Goal: Contribute content: Contribute content

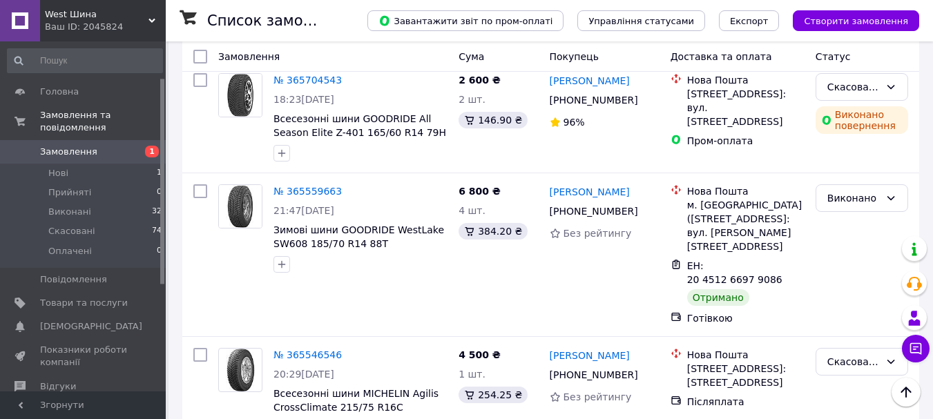
scroll to position [62, 0]
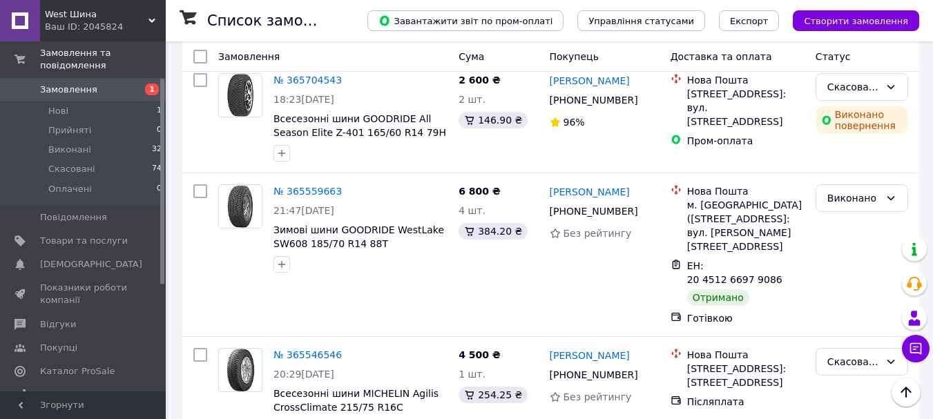
drag, startPoint x: 0, startPoint y: 0, endPoint x: 164, endPoint y: 174, distance: 238.9
click at [164, 174] on div at bounding box center [162, 181] width 4 height 205
click at [83, 281] on span "Показники роботи компанії" at bounding box center [84, 293] width 88 height 25
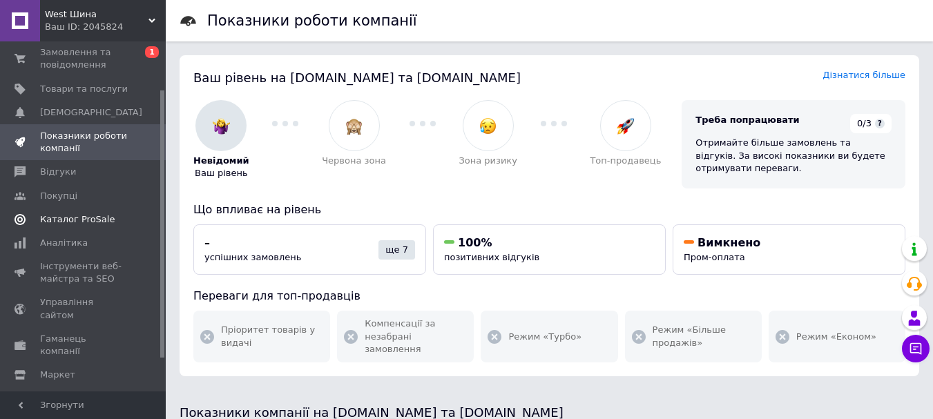
click at [81, 222] on span "Каталог ProSale" at bounding box center [77, 219] width 75 height 12
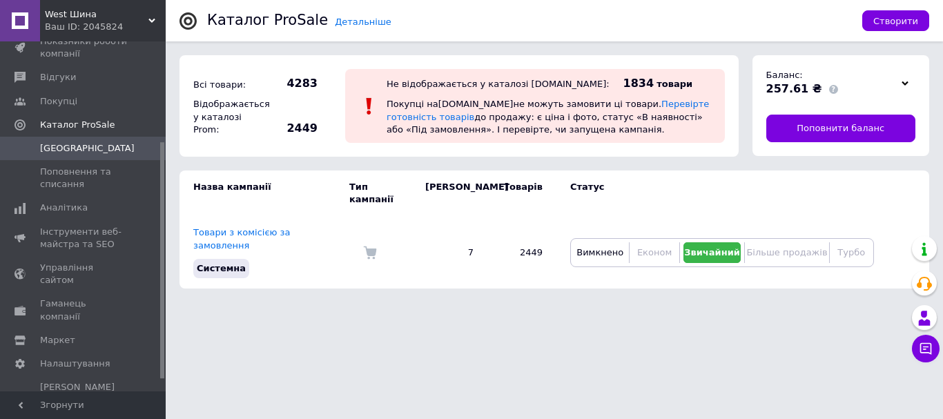
scroll to position [165, 0]
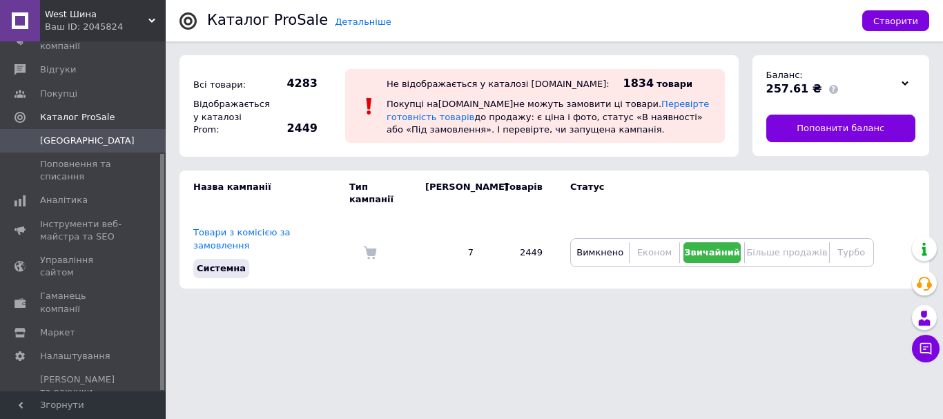
drag, startPoint x: 161, startPoint y: 128, endPoint x: 162, endPoint y: 225, distance: 96.7
click at [162, 225] on div at bounding box center [162, 272] width 4 height 236
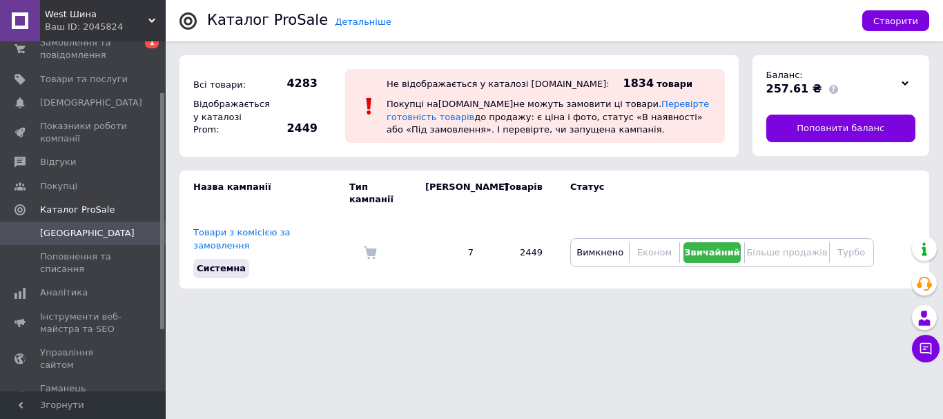
drag, startPoint x: 162, startPoint y: 227, endPoint x: 161, endPoint y: 164, distance: 62.9
click at [161, 164] on div at bounding box center [162, 211] width 4 height 236
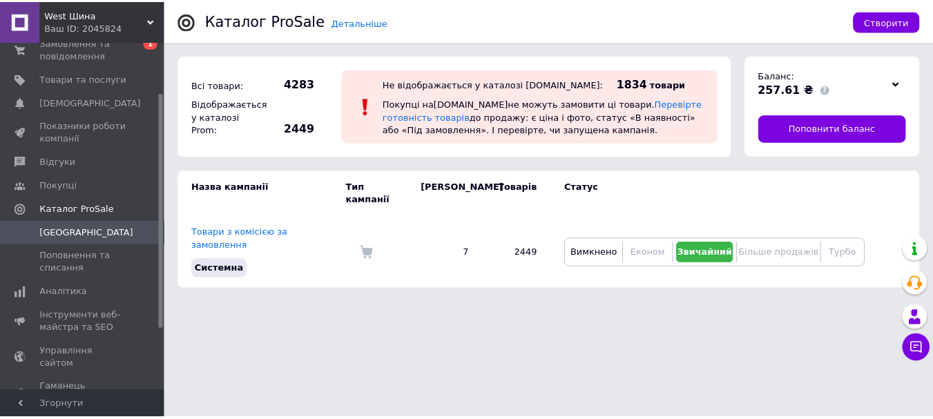
scroll to position [72, 0]
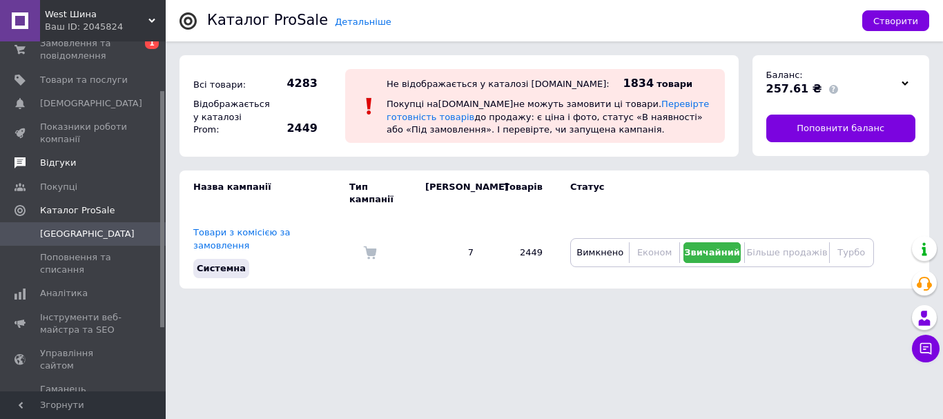
click at [64, 164] on span "Відгуки" at bounding box center [58, 163] width 36 height 12
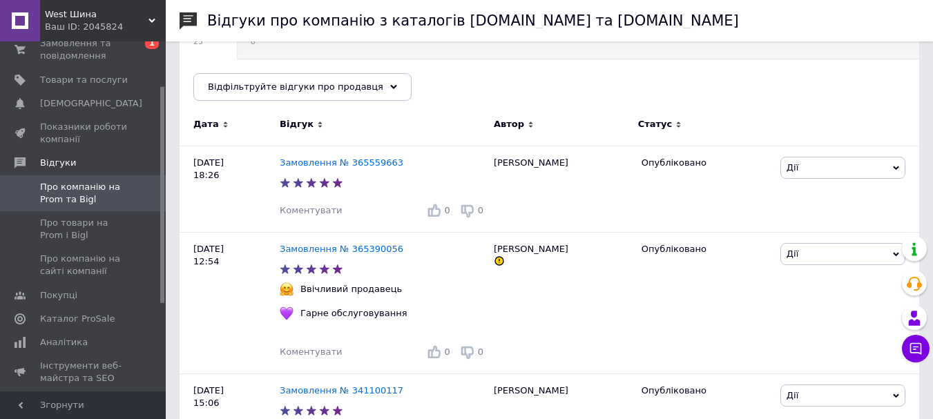
scroll to position [157, 0]
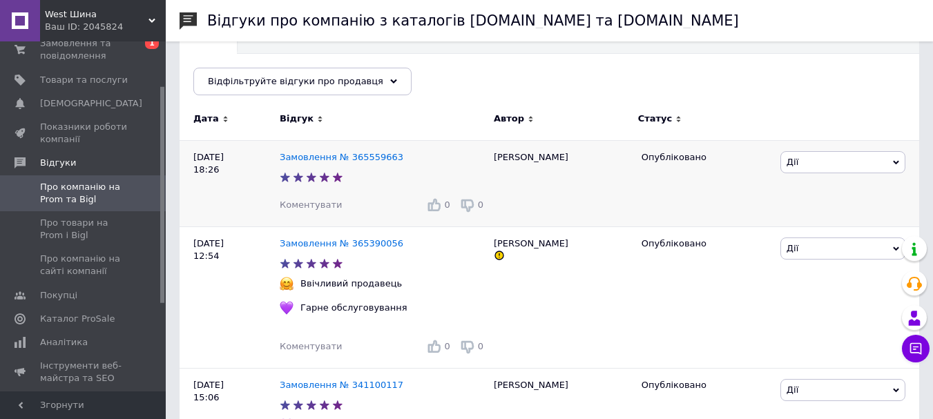
click at [891, 162] on span "Дії" at bounding box center [842, 162] width 125 height 22
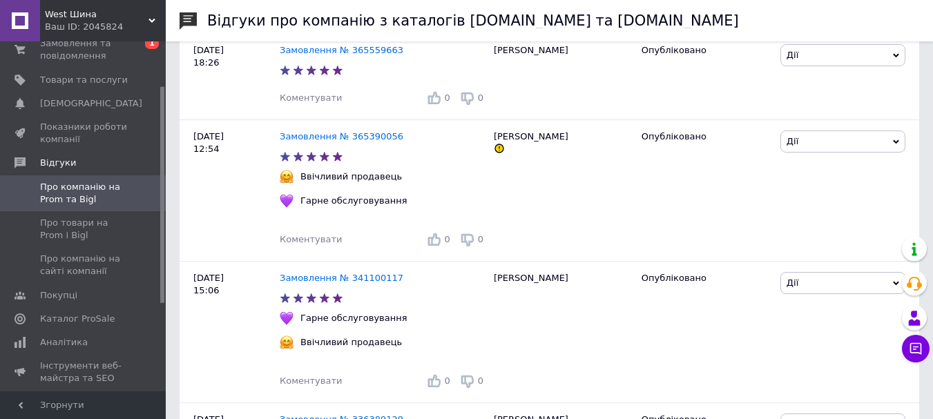
scroll to position [271, 0]
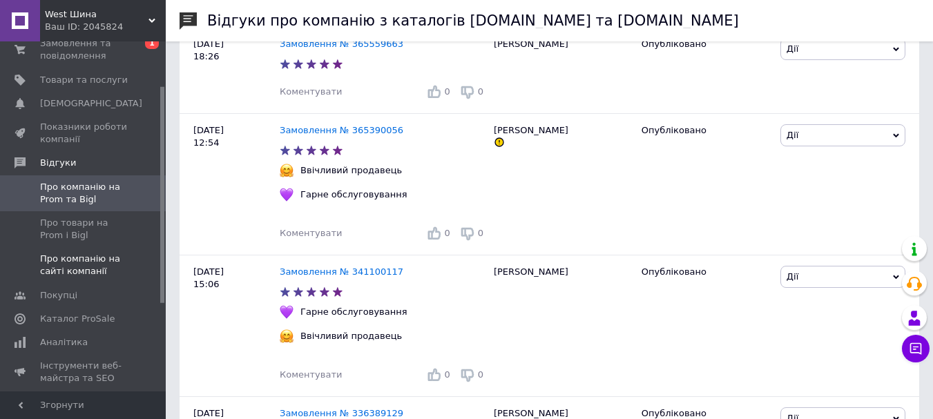
click at [92, 260] on span "Про компанію на сайті компанії" at bounding box center [84, 265] width 88 height 25
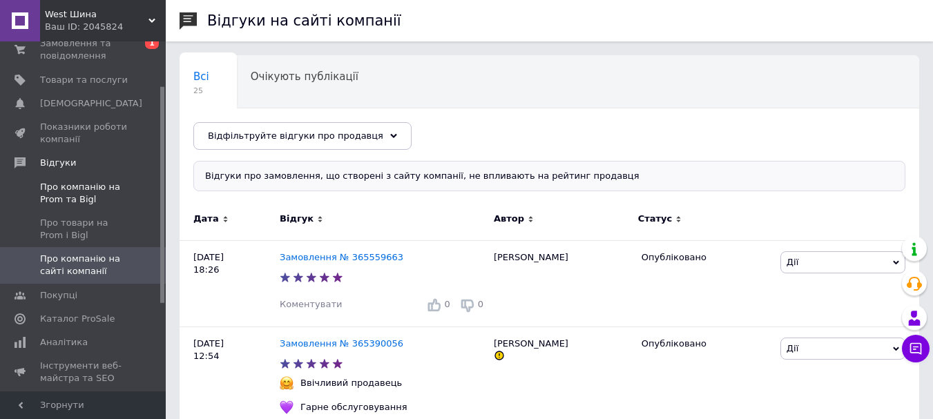
click at [71, 192] on span "Про компанію на Prom та Bigl" at bounding box center [84, 193] width 88 height 25
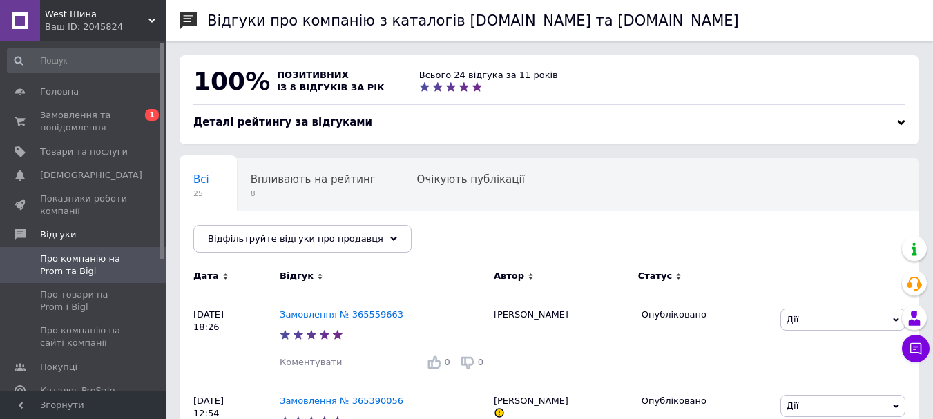
drag, startPoint x: 164, startPoint y: 110, endPoint x: 164, endPoint y: 35, distance: 76.0
click at [164, 35] on div "West Шина Ваш ID: 2045824 Сайт West Шина Кабінет покупця Перевірити стан систем…" at bounding box center [83, 209] width 166 height 419
click at [78, 154] on span "Товари та послуги" at bounding box center [84, 152] width 88 height 12
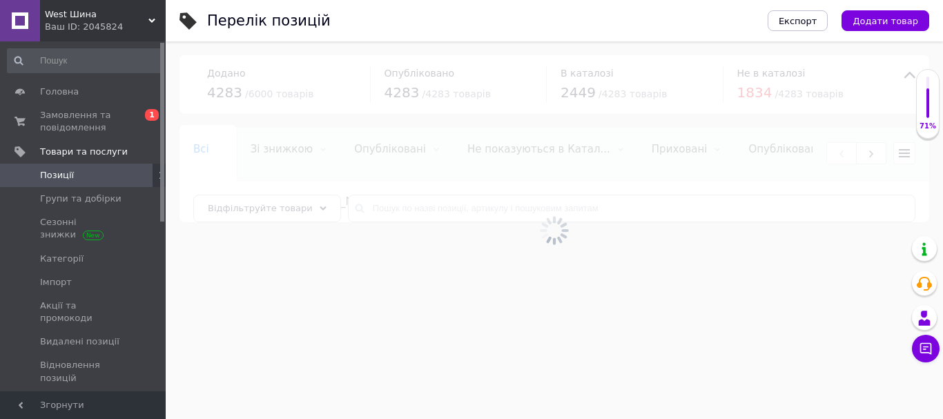
drag, startPoint x: 162, startPoint y: 96, endPoint x: 164, endPoint y: 122, distance: 26.3
click at [168, 161] on div "West Шина Ваш ID: 2045824 Сайт West Шина Кабінет покупця Перевірити стан систем…" at bounding box center [471, 118] width 943 height 236
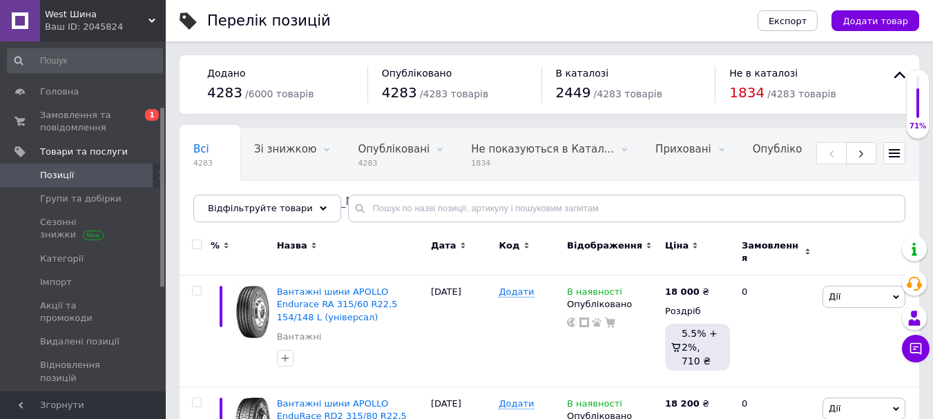
scroll to position [128, 0]
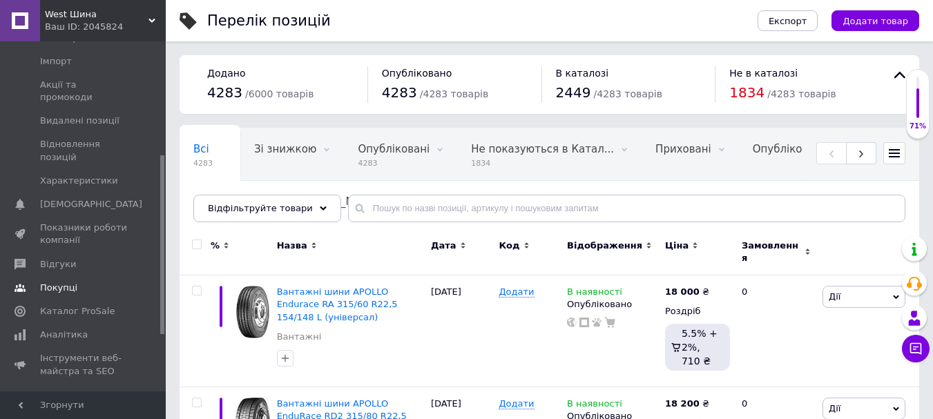
drag, startPoint x: 164, startPoint y: 122, endPoint x: 99, endPoint y: 264, distance: 156.4
click at [163, 171] on div at bounding box center [162, 244] width 4 height 179
click at [66, 326] on span "Аналітика" at bounding box center [64, 332] width 48 height 12
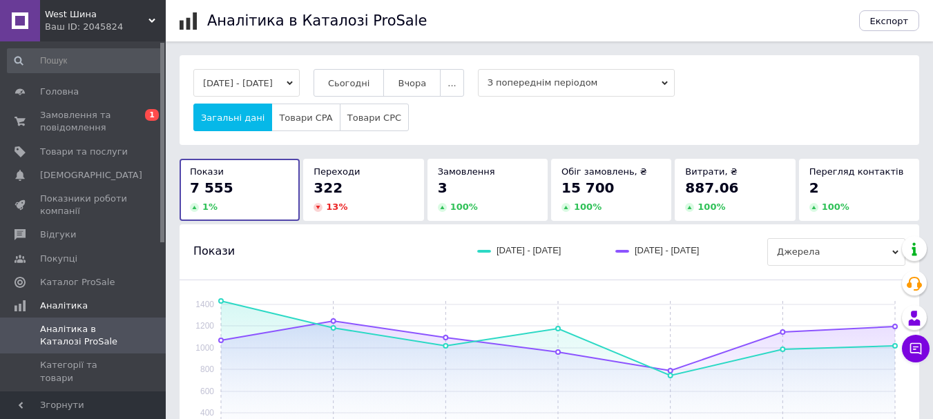
drag, startPoint x: 161, startPoint y: 184, endPoint x: 158, endPoint y: 41, distance: 142.3
click at [158, 41] on div "Головна Замовлення та повідомлення 0 1 Товари та послуги Сповіщення 0 0 Показни…" at bounding box center [83, 216] width 166 height 350
click at [62, 155] on span "Товари та послуги" at bounding box center [84, 152] width 88 height 12
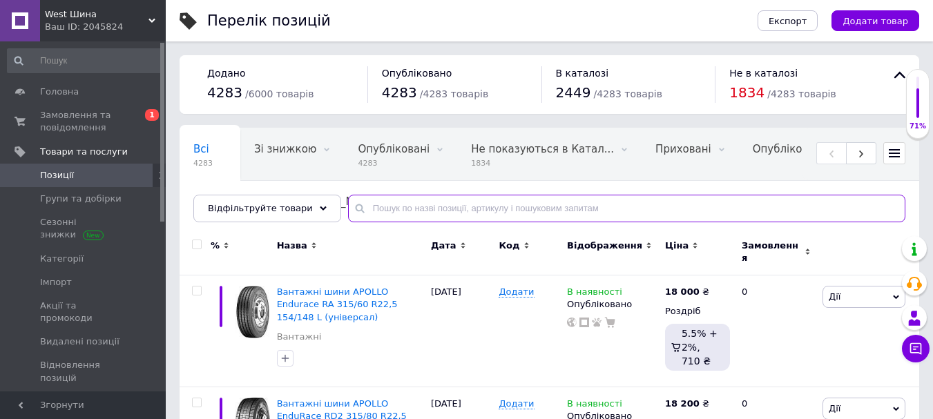
click at [398, 204] on input "text" at bounding box center [626, 209] width 557 height 28
paste input "BT300R"
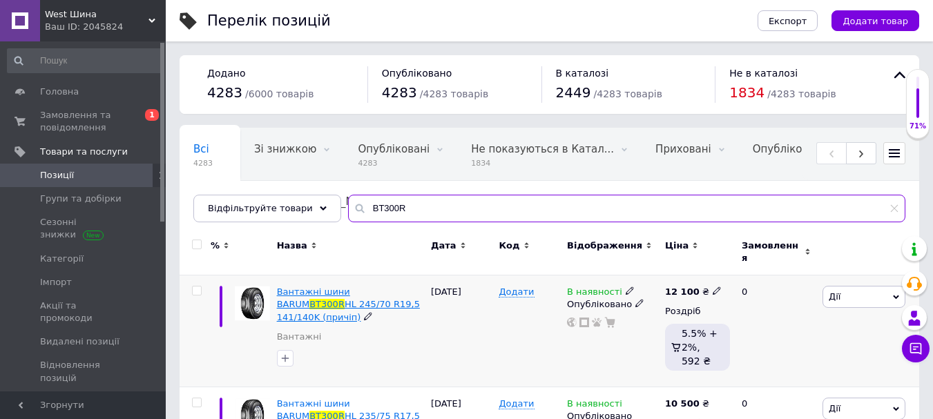
type input "BT300R"
click at [350, 287] on span "Вантажні шини BARUM" at bounding box center [313, 298] width 73 height 23
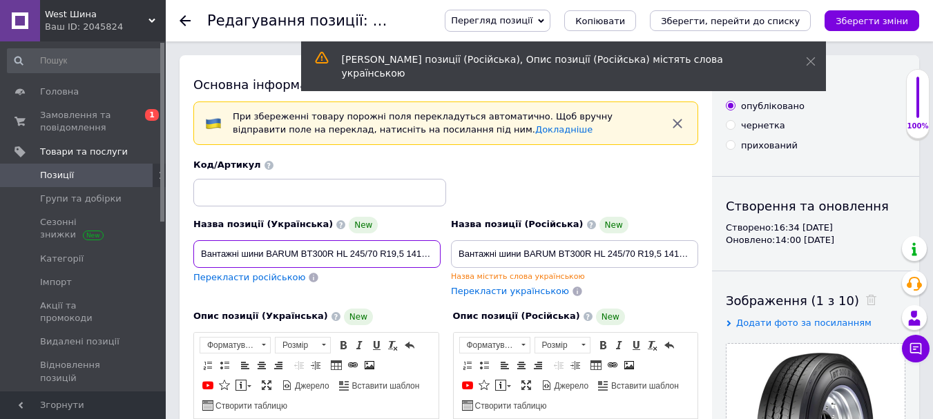
drag, startPoint x: 336, startPoint y: 249, endPoint x: 206, endPoint y: 247, distance: 129.8
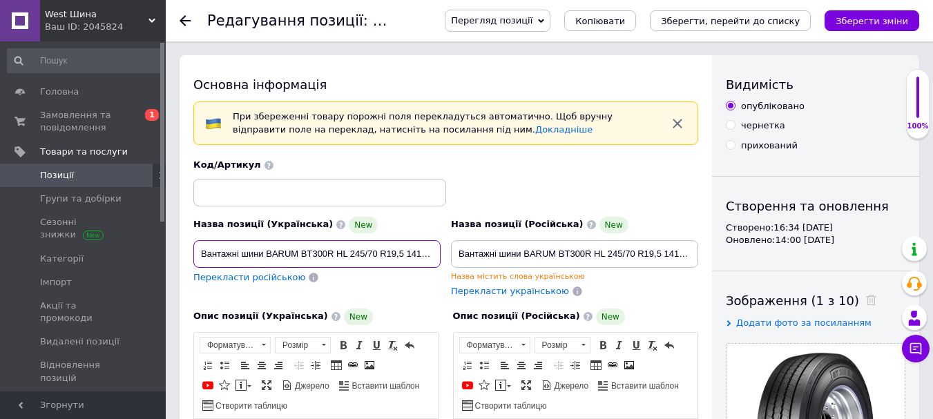
click at [412, 258] on input "Вантажні шини BARUM BT300R HL 245/70 R19,5 141/140K (причіп)" at bounding box center [316, 254] width 247 height 28
drag, startPoint x: 438, startPoint y: 253, endPoint x: 398, endPoint y: 254, distance: 39.4
click at [398, 254] on input "Вантажні шини BARUM BT300R HL 245/70 R19,5 141/140K (причіп)" at bounding box center [316, 254] width 247 height 28
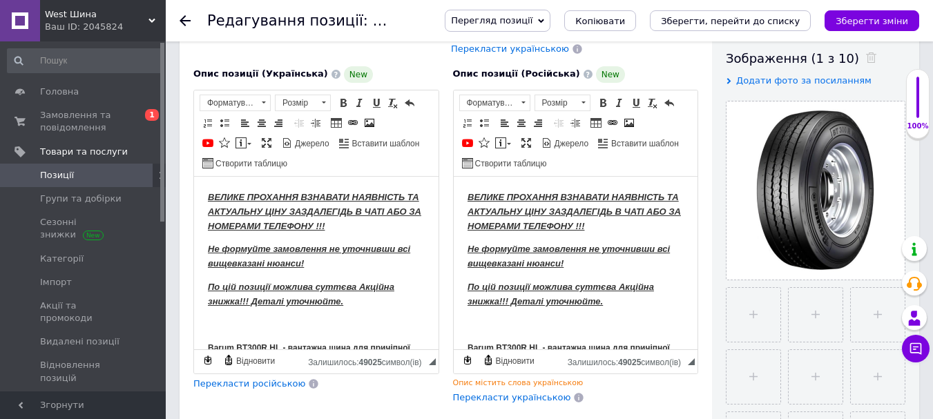
scroll to position [298, 0]
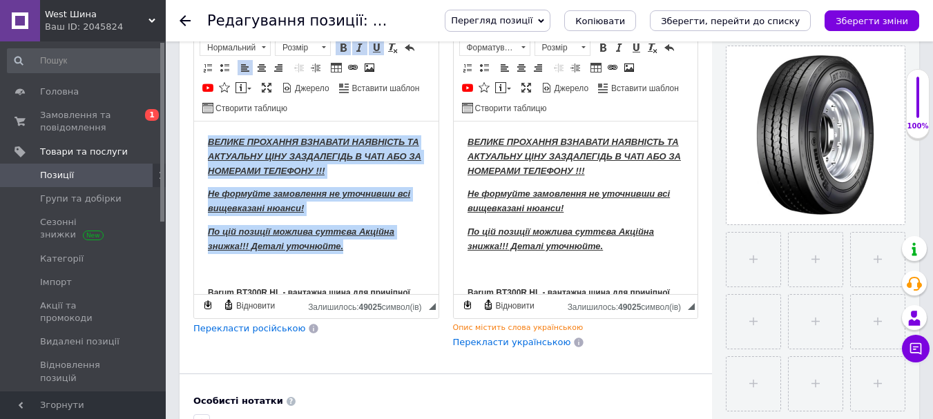
drag, startPoint x: 358, startPoint y: 248, endPoint x: 199, endPoint y: 128, distance: 198.7
click at [199, 128] on html "ВЕЛИКЕ ПРОХАННЯ ВЗНАВАТИ НАЯВНІСТЬ ТА АКТУАЛЬНУ ЦІНУ ЗАЗДАЛЕГІДЬ В ЧАТІ АБО ЗА …" at bounding box center [316, 357] width 244 height 473
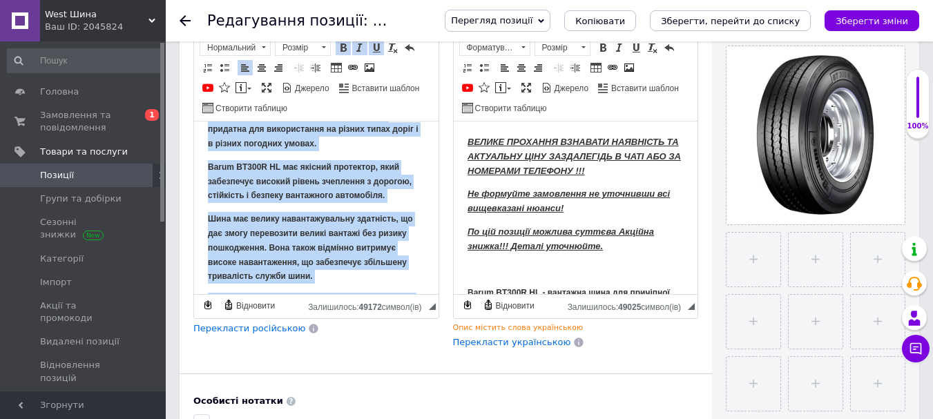
scroll to position [225, 0]
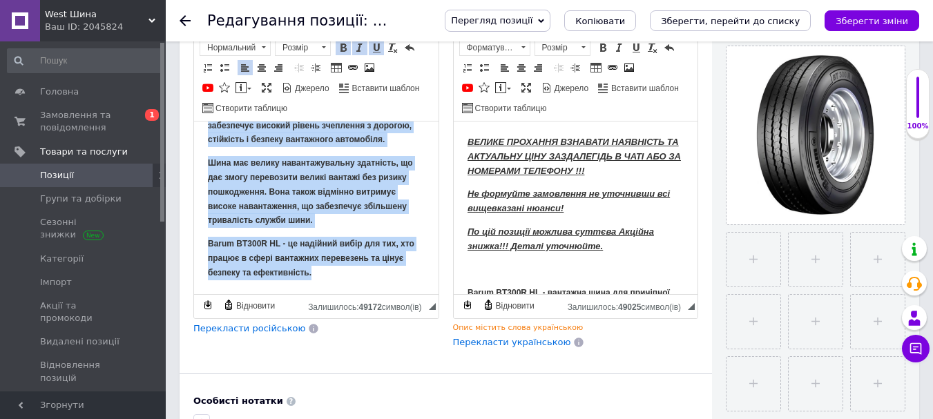
drag, startPoint x: 209, startPoint y: 136, endPoint x: 346, endPoint y: 290, distance: 206.4
click at [346, 290] on html "ВАЖЛИВО !!! ВЗНАВАТИ НАЯВНІСТЬ ТА АКТУАЛЬНУ ЦІНУ В ЧАТІ АБО ЗА НОМЕРАМИ ТЕЛЕФОН…" at bounding box center [316, 95] width 244 height 398
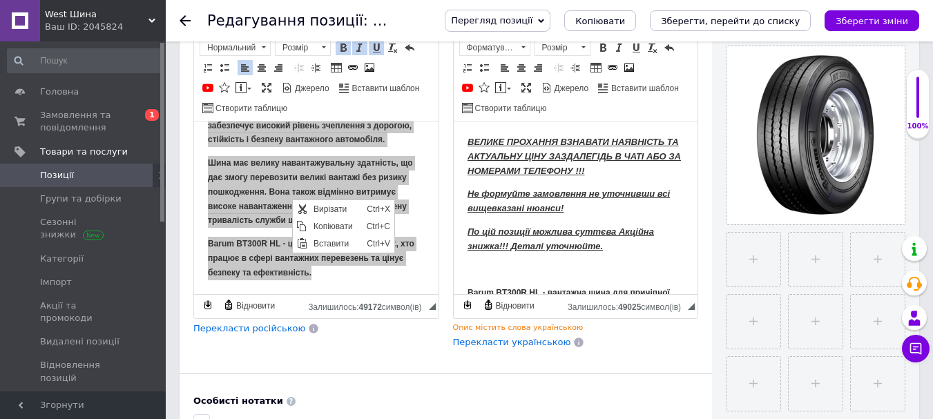
scroll to position [0, 0]
click at [321, 222] on span "Копіювати" at bounding box center [336, 226] width 53 height 17
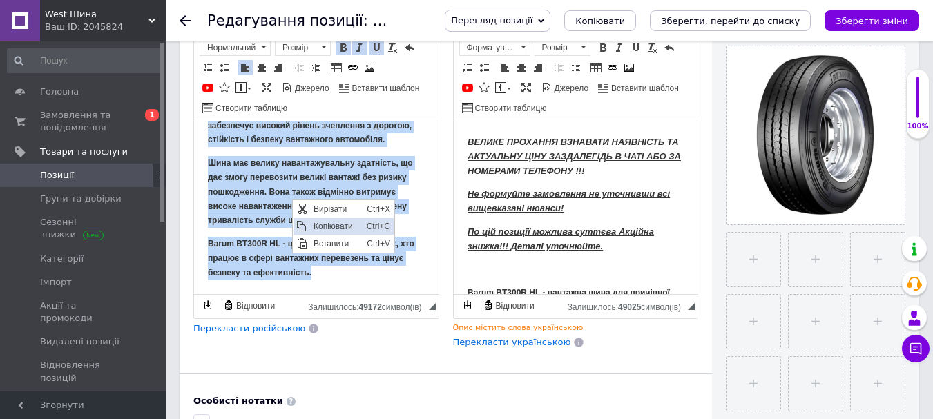
copy body "LOREMIP !!! DOLORSIT AMETCONSE AD ELITSEDDO EIUS T INCI UTL ET DOLOREMA ALIQUAE…"
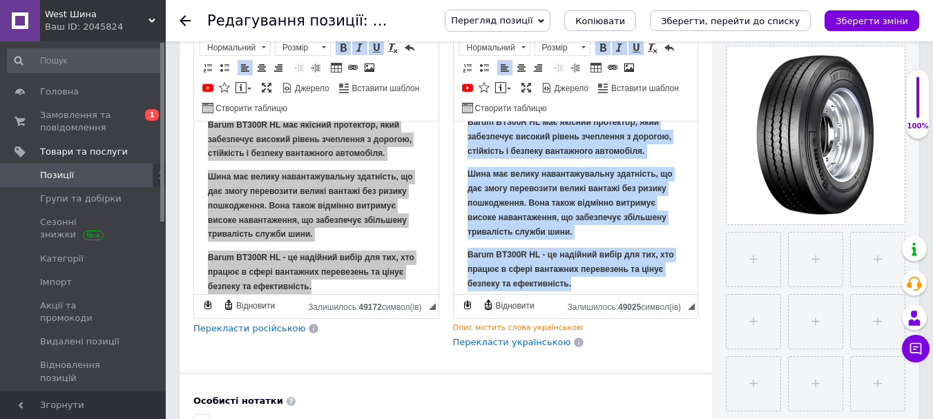
scroll to position [300, 0]
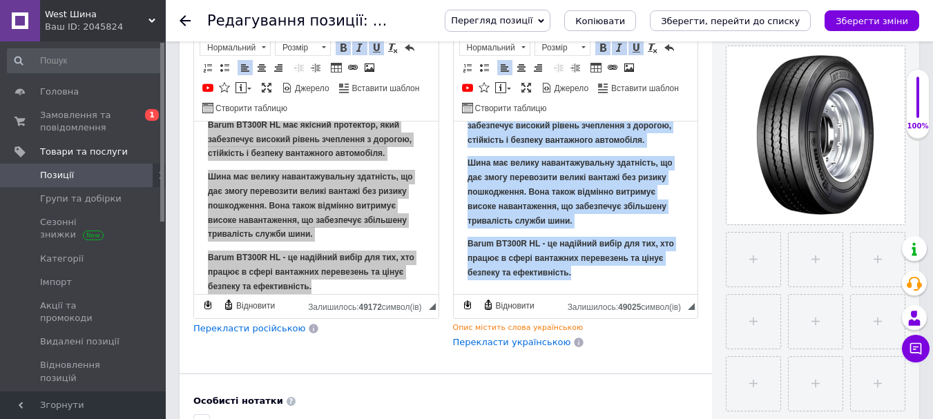
drag, startPoint x: 461, startPoint y: 133, endPoint x: 664, endPoint y: 289, distance: 256.1
click at [664, 289] on html "ВЕЛИКЕ ПРОХАННЯ ВЗНАВАТИ НАЯВНІСТЬ ТА АКТУАЛЬНУ ЦІНУ ЗАЗДАЛЕГІДЬ В ЧАТІ АБО ЗА …" at bounding box center [575, 56] width 244 height 473
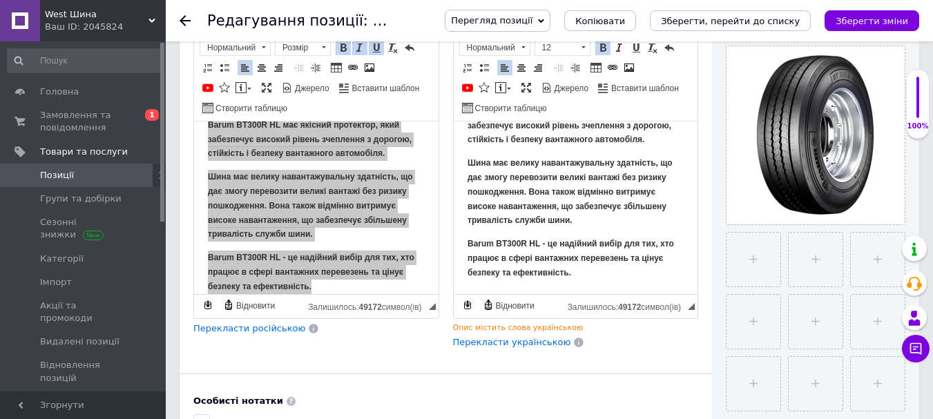
scroll to position [225, 0]
click at [753, 258] on input "file" at bounding box center [753, 260] width 54 height 54
type input "C:\fakepath\6434487197_6434487197.png"
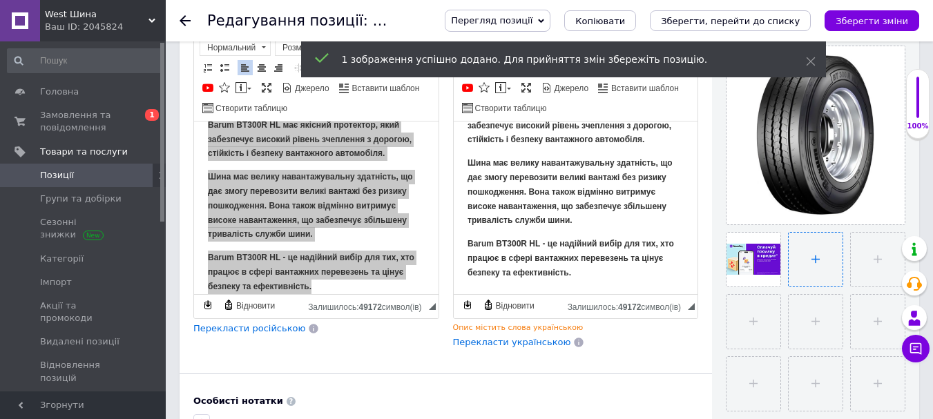
click at [825, 260] on input "file" at bounding box center [816, 260] width 54 height 54
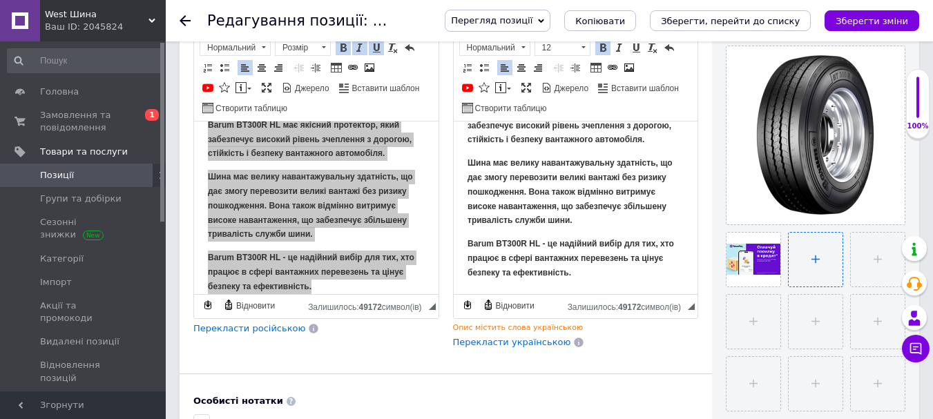
type input "C:\fakepath\завантаження.png"
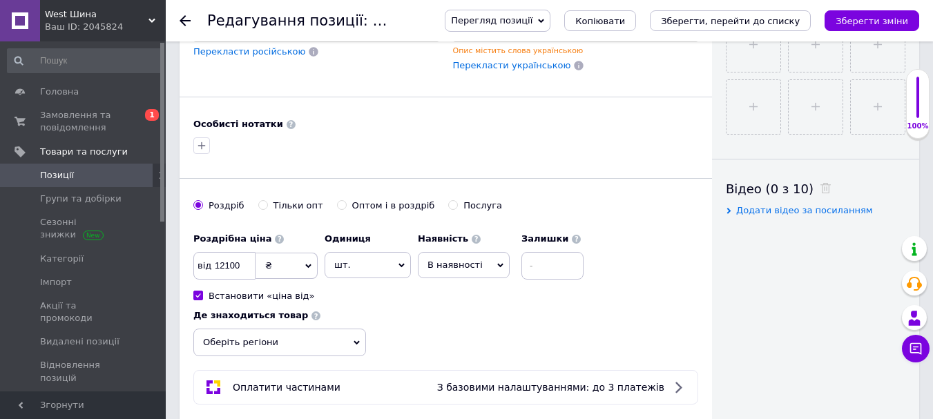
scroll to position [579, 0]
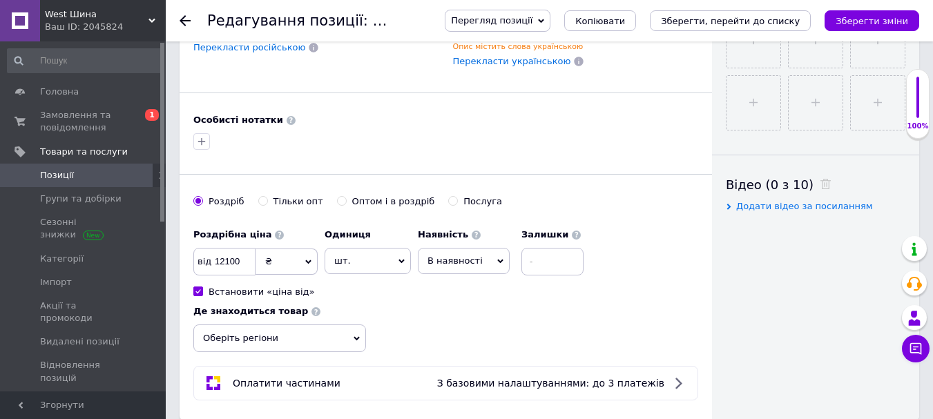
click at [488, 259] on span "В наявності" at bounding box center [464, 261] width 92 height 26
click at [454, 288] on li "Немає в наявності" at bounding box center [463, 296] width 90 height 32
click at [761, 23] on icon "Зберегти, перейти до списку" at bounding box center [730, 21] width 139 height 10
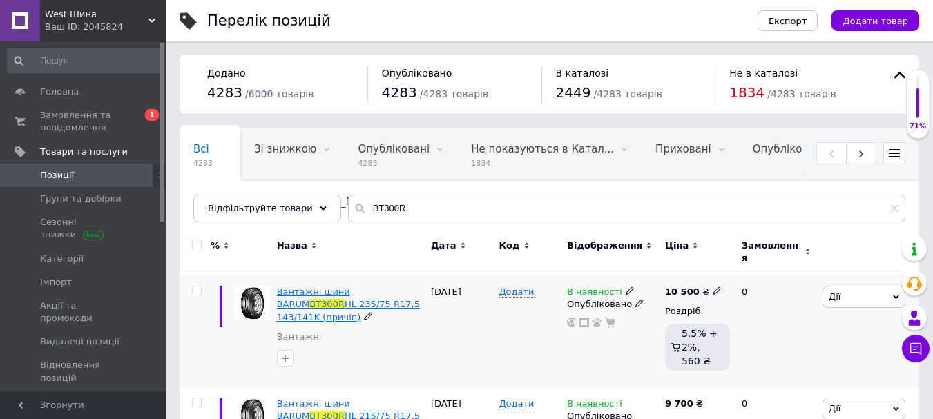
click at [350, 287] on span "Вантажні шини BARUM" at bounding box center [313, 298] width 73 height 23
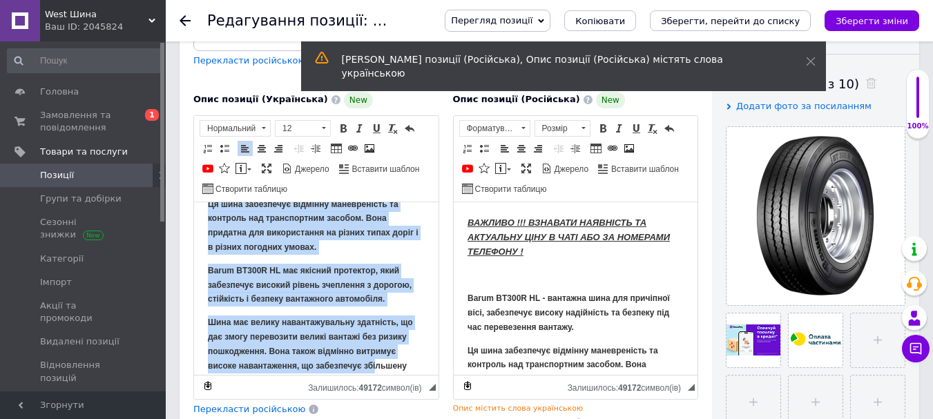
scroll to position [225, 0]
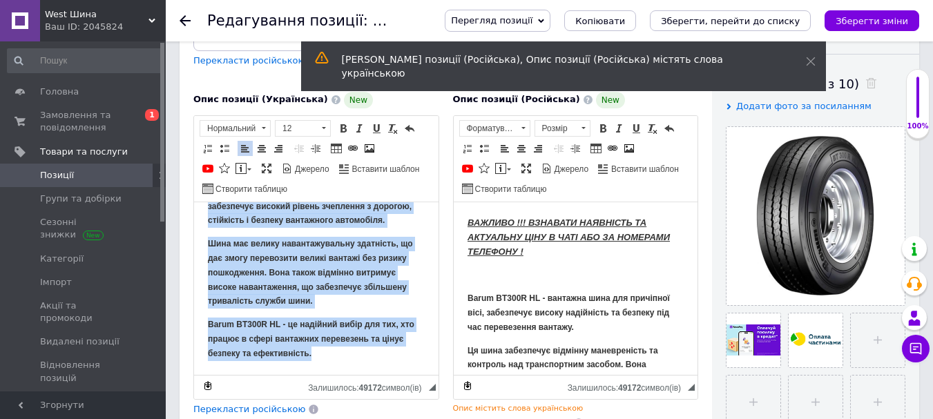
drag, startPoint x: 208, startPoint y: 218, endPoint x: 387, endPoint y: 374, distance: 237.8
click at [387, 374] on html "ВАЖЛИВО !!! ВЗНАВАТИ НАЯВНІСТЬ ТА АКТУАЛЬНУ ЦІНУ В ЧАТІ АБО ЗА НОМЕРАМИ ТЕЛЕФОН…" at bounding box center [316, 176] width 244 height 398
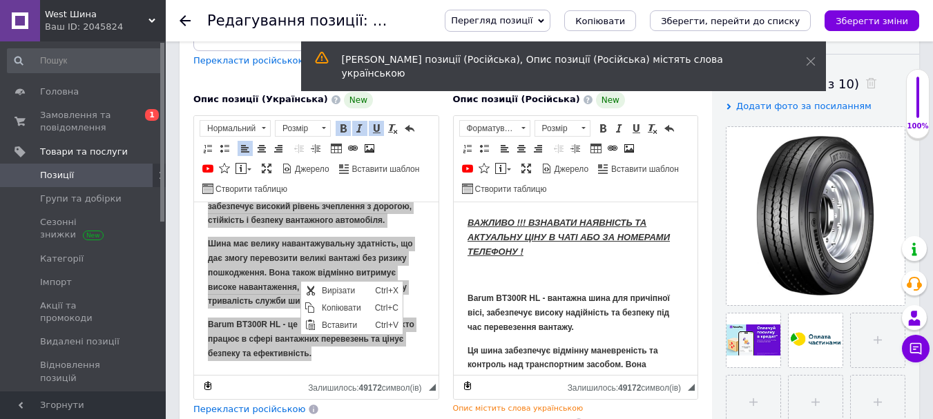
scroll to position [0, 0]
click at [333, 302] on span "Копіювати" at bounding box center [344, 307] width 53 height 17
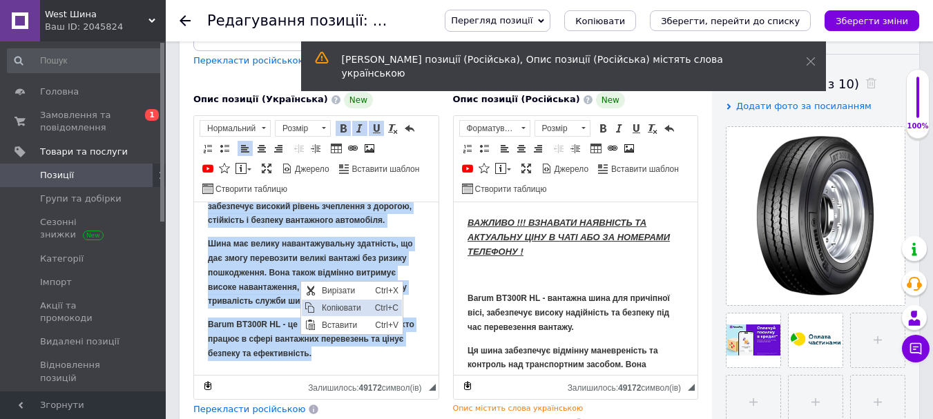
copy body "LOREMIP !!! DOLORSIT AMETCONSE AD ELITSEDDO EIUS T INCI UTL ET DOLOREMA ALIQUAE…"
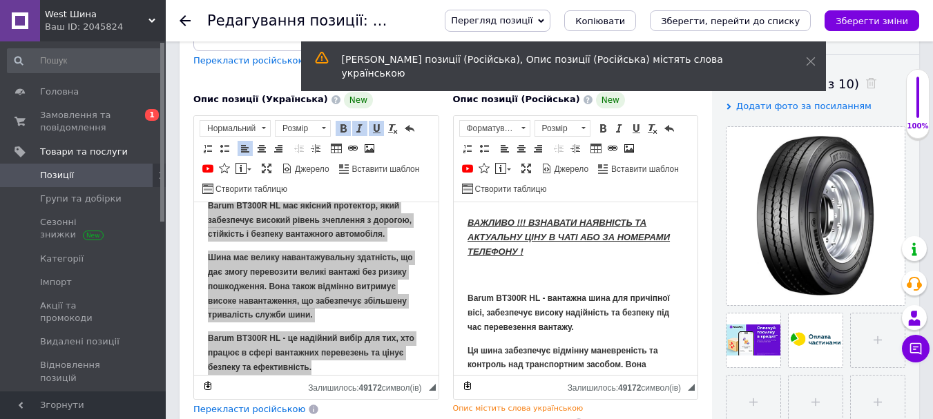
click at [185, 22] on icon at bounding box center [185, 20] width 11 height 11
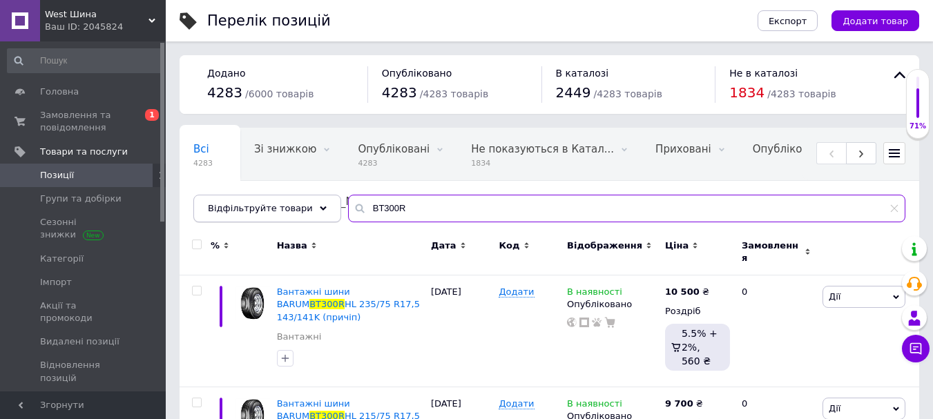
drag, startPoint x: 409, startPoint y: 209, endPoint x: 311, endPoint y: 209, distance: 98.7
click at [311, 209] on div "Відфільтруйте товари BT300R" at bounding box center [549, 209] width 712 height 28
paste input "ENDURACE RA2"
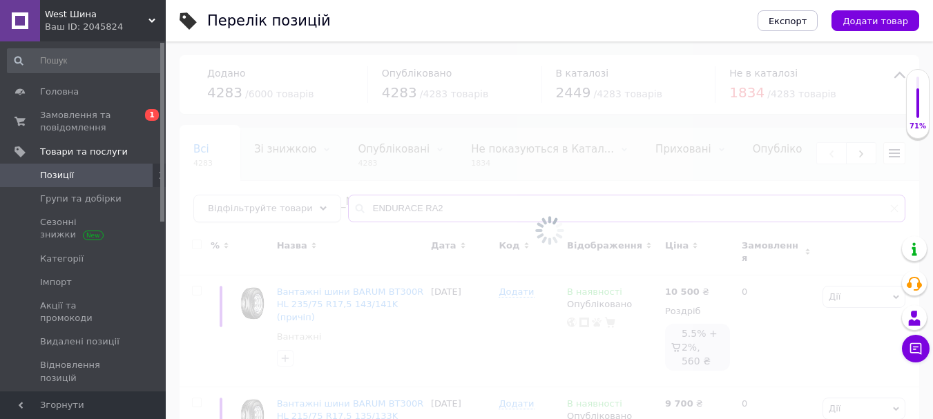
type input "ENDURACE RA2"
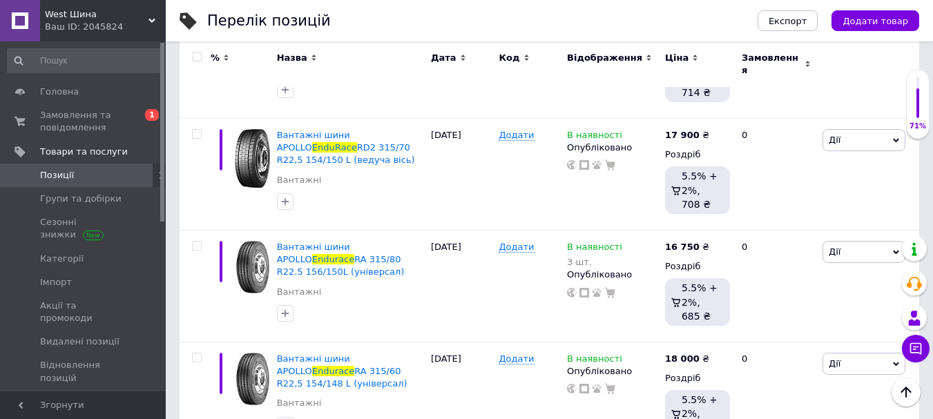
scroll to position [385, 0]
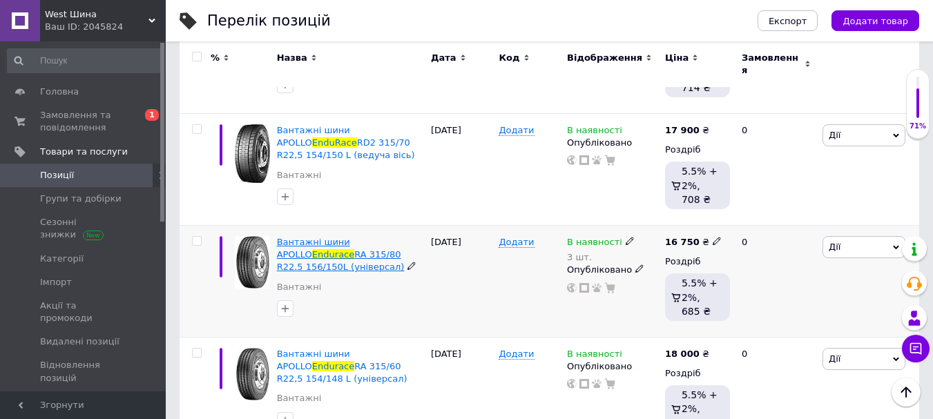
click at [340, 237] on span "Вантажні шини APOLLO" at bounding box center [313, 248] width 73 height 23
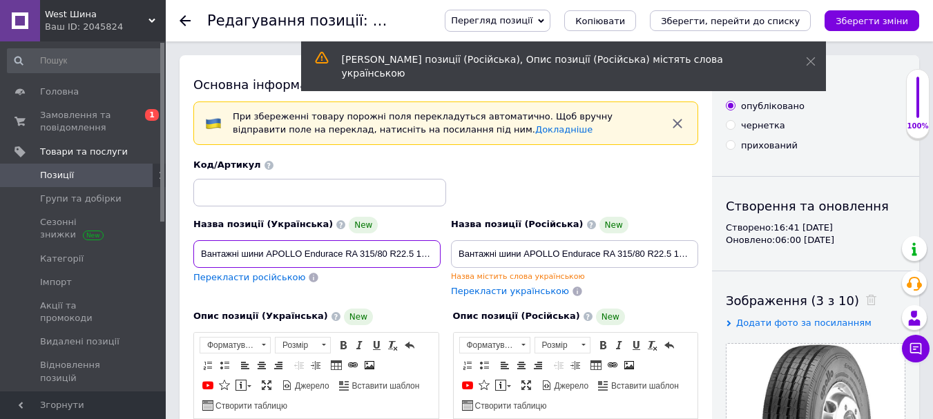
drag, startPoint x: 360, startPoint y: 253, endPoint x: 206, endPoint y: 253, distance: 153.3
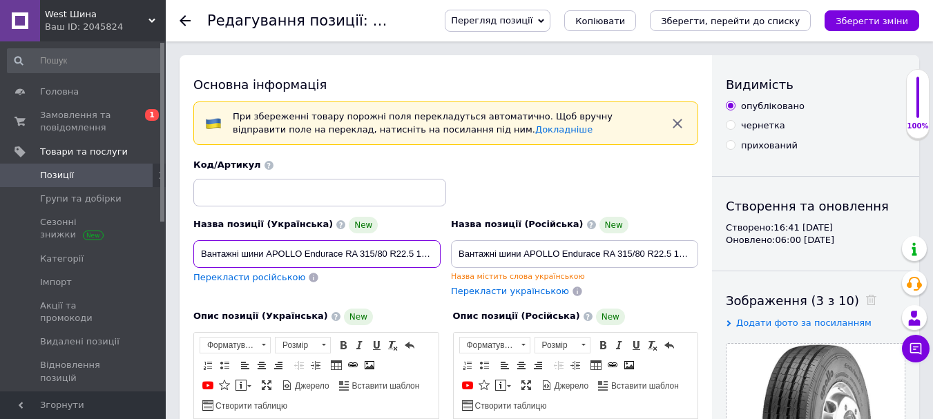
click at [421, 258] on input "Вантажні шини APOLLO Endurace RA 315/80 R22.5 156/150L (універсал)" at bounding box center [316, 254] width 247 height 28
drag, startPoint x: 433, startPoint y: 252, endPoint x: 385, endPoint y: 253, distance: 47.7
click at [385, 253] on input "Вантажні шини APOLLO Endurace RA 315/80 R22.5 156/150L (універсал)" at bounding box center [316, 254] width 247 height 28
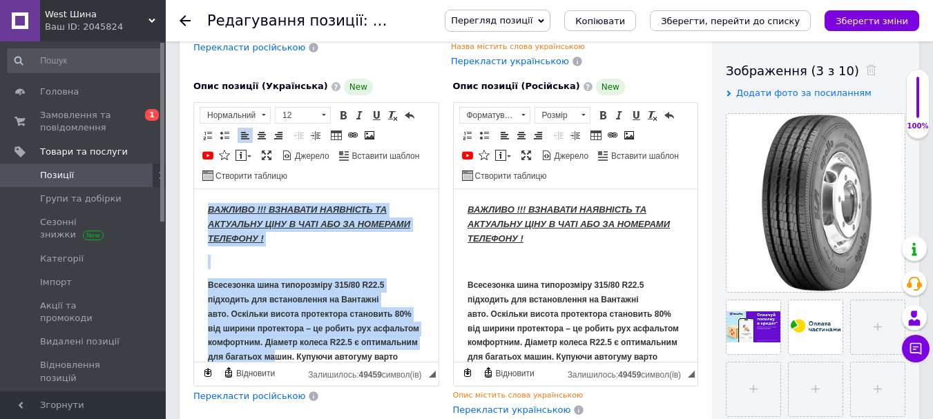
scroll to position [88, 0]
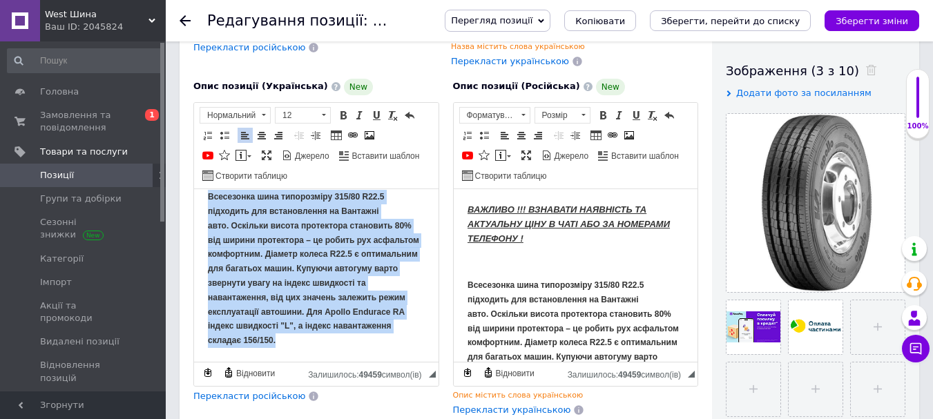
drag, startPoint x: 209, startPoint y: 204, endPoint x: 343, endPoint y: 369, distance: 213.5
click at [343, 361] on html "ВАЖЛИВО !!! ВЗНАВАТИ НАЯВНІСТЬ ТА АКТУАЛЬНУ ЦІНУ В ЧАТІ АБО ЗА НОМЕРАМИ ТЕЛЕФОН…" at bounding box center [316, 230] width 244 height 261
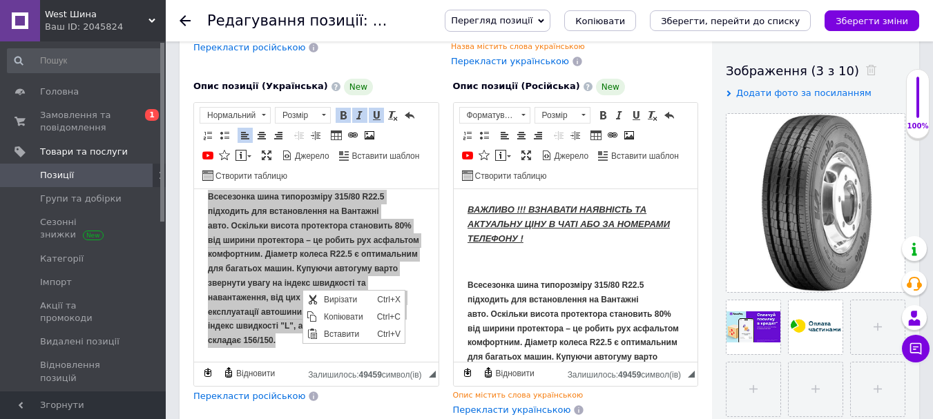
scroll to position [0, 0]
click at [329, 314] on span "Копіювати" at bounding box center [346, 316] width 53 height 17
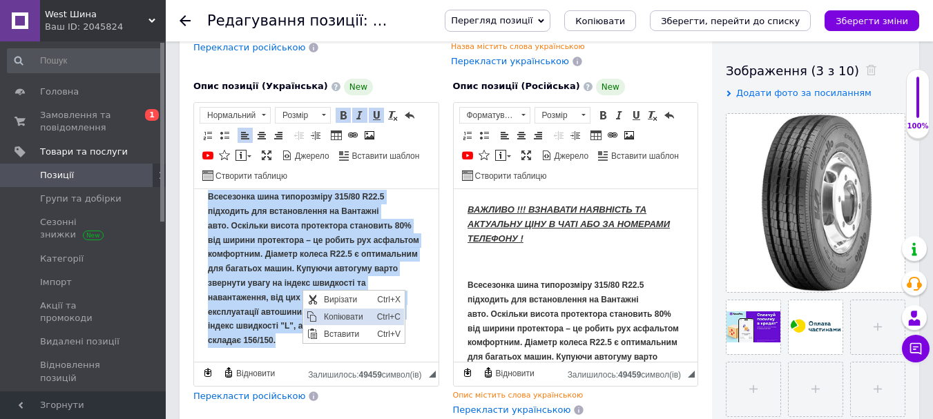
copy body "ВАЖЛИВО !!! ВЗНАВАТИ НАЯВНІСТЬ ТА АКТУАЛЬНУ ЦІНУ В ЧАТІ АБО ЗА НОМЕРАМИ ТЕЛЕФОН…"
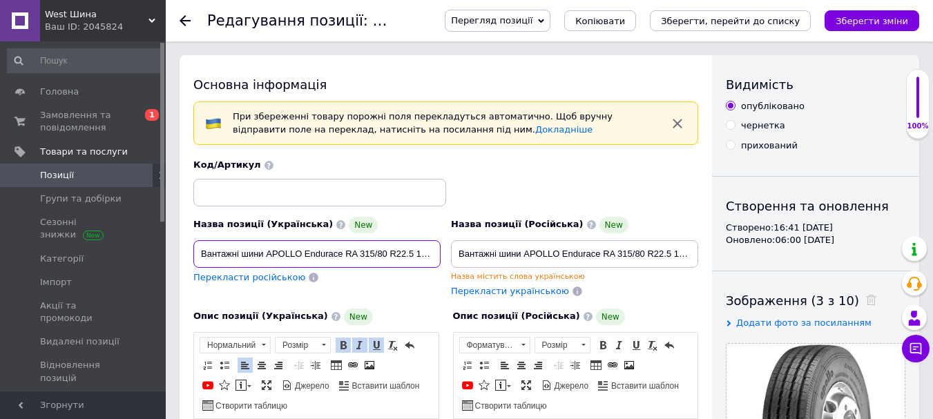
click at [385, 249] on input "Вантажні шини APOLLO Endurace RA 315/80 R22.5 156/150L (універсал)" at bounding box center [316, 254] width 247 height 28
click at [184, 19] on icon at bounding box center [185, 20] width 11 height 11
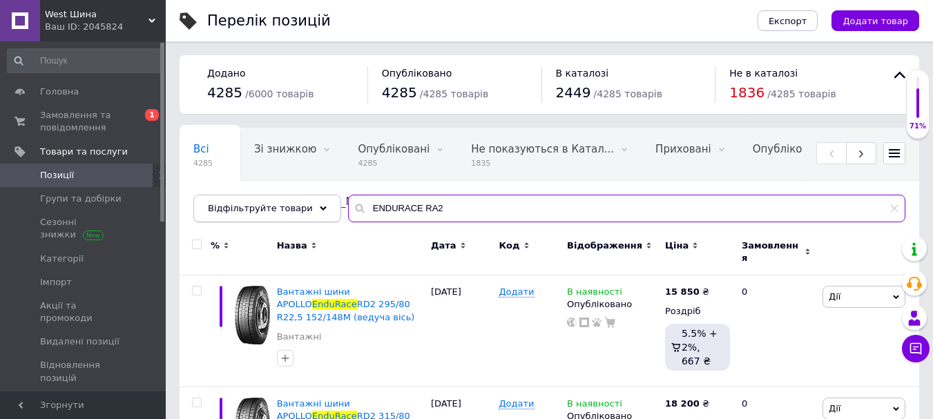
drag, startPoint x: 438, startPoint y: 206, endPoint x: 311, endPoint y: 213, distance: 127.2
click at [311, 213] on div "Відфільтруйте товари ENDURACE RA2" at bounding box center [549, 209] width 712 height 28
paste input "295/80R22,5 MG628"
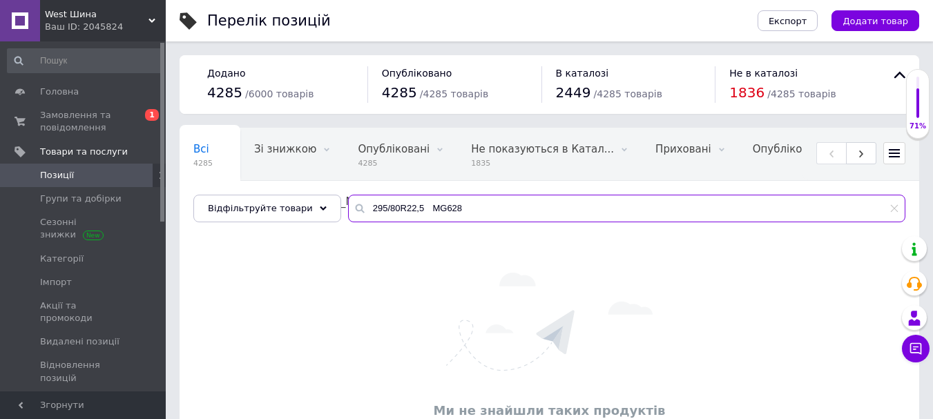
type input "295/80R22,5 MG628"
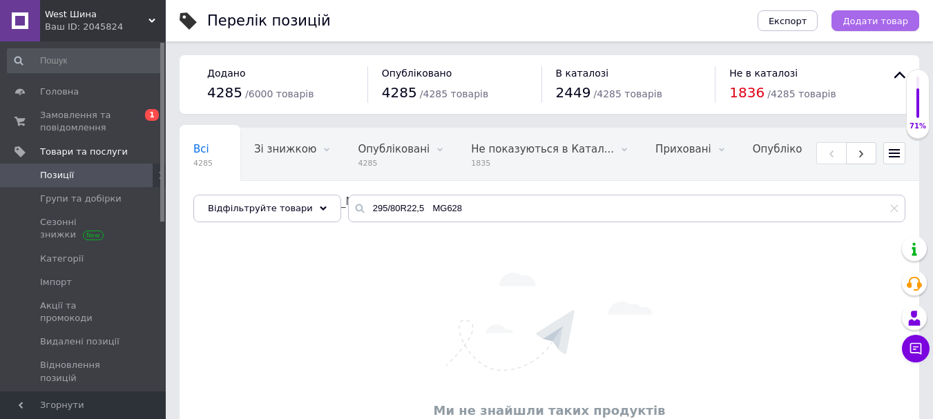
click at [861, 19] on span "Додати товар" at bounding box center [875, 21] width 66 height 10
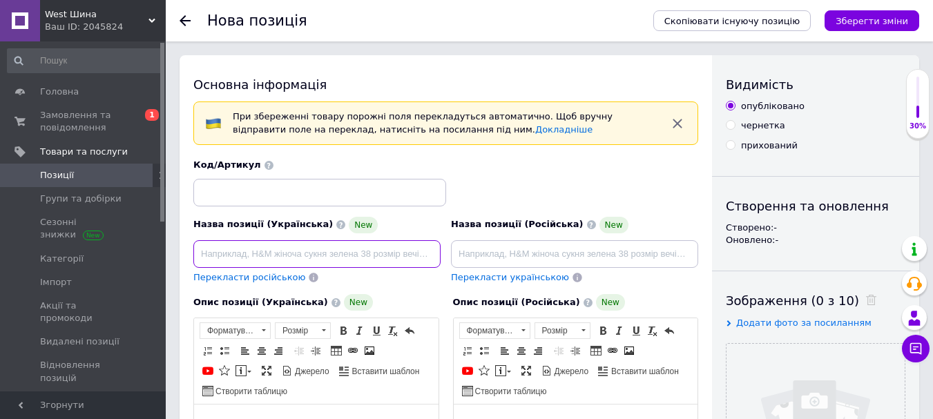
click at [249, 257] on input at bounding box center [316, 254] width 247 height 28
paste input "Вантажні шини MIRAGE MG628"
paste input "295/80R22,5"
click at [365, 249] on input "Вантажні шини MIRAGE MG628 295/80R22,5" at bounding box center [316, 254] width 247 height 28
click at [403, 255] on input "Вантажні шини MIRAGE MG628 295/80 R22,5" at bounding box center [316, 254] width 247 height 28
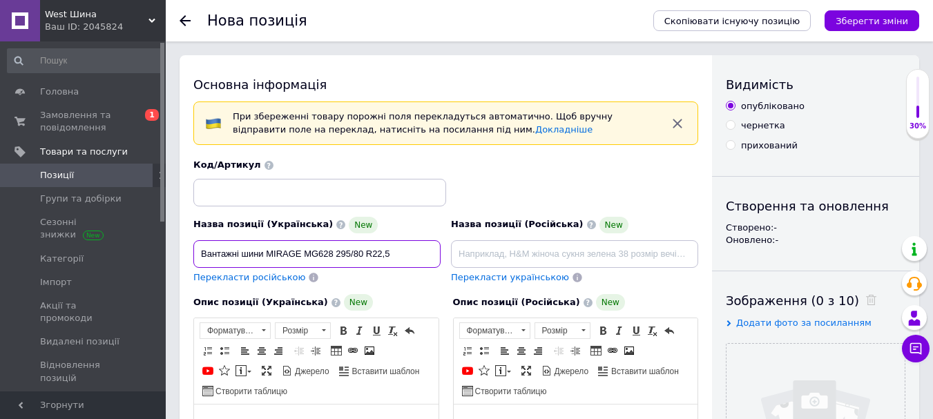
paste input "152/149 M"
click at [391, 247] on input "Вантажні шини MIRAGE MG628 295/80 R22,5 152/149 M" at bounding box center [316, 254] width 247 height 28
click at [432, 252] on input "Вантажні шини MIRAGE MG628 295/80 R22,5 152/149 M" at bounding box center [316, 254] width 247 height 28
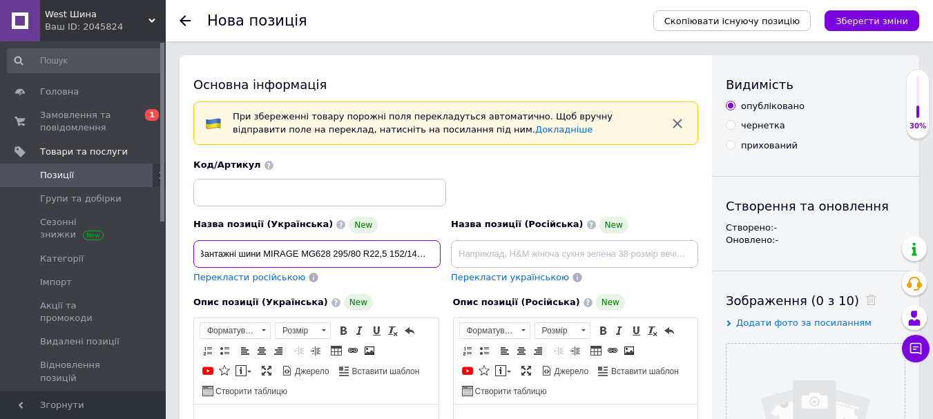
scroll to position [0, 0]
click at [423, 252] on input "Вантажні шини MIRAGE MG628 295/80 R22,5 152/149 M" at bounding box center [316, 254] width 247 height 28
paste input "(ведуча вісь)"
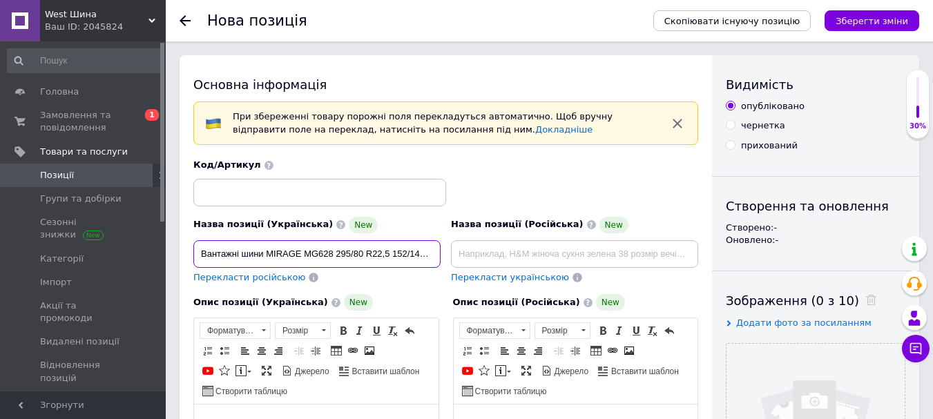
drag, startPoint x: 434, startPoint y: 254, endPoint x: 191, endPoint y: 253, distance: 242.4
type input "Вантажні шини MIRAGE MG628 295/80 R22,5 152/149 M (ведуча вісь)"
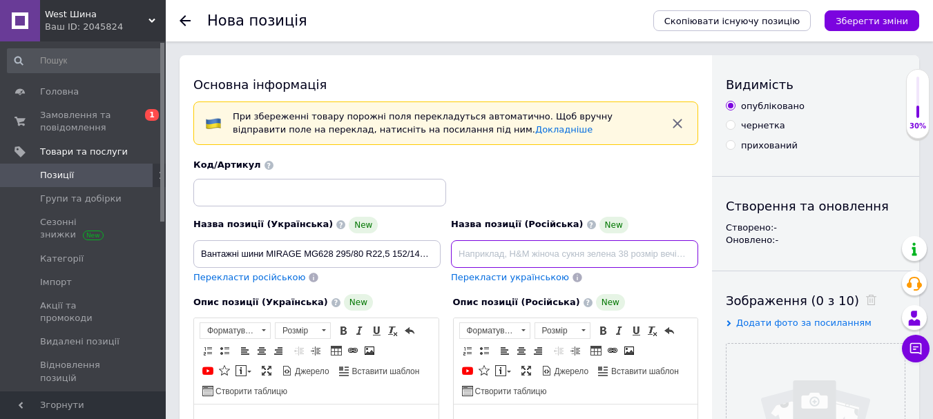
click at [477, 252] on input at bounding box center [574, 254] width 247 height 28
paste input "Вантажні шини MIRAGE MG628 295/80 R22,5 152/149 M (ведуча вісь)"
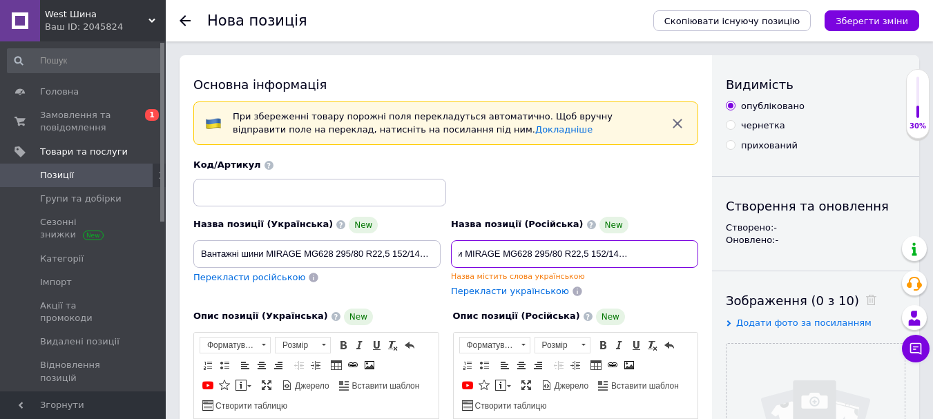
type input "Вантажні шини MIRAGE MG628 295/80 R22,5 152/149 M (ведуча вісь)"
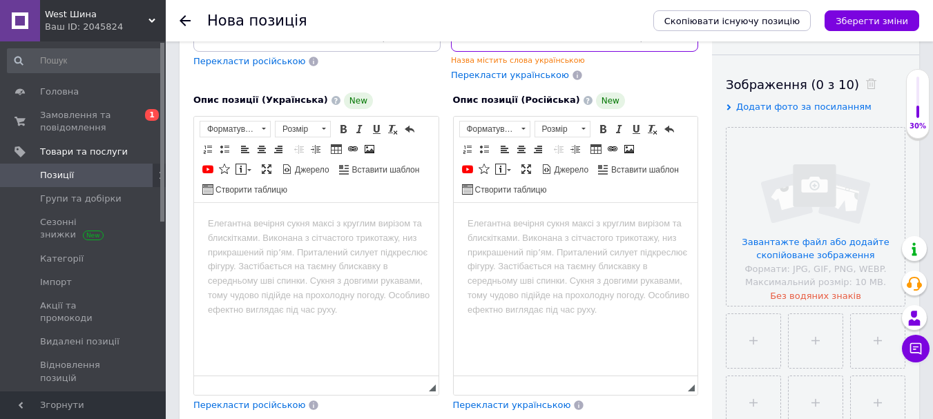
scroll to position [247, 0]
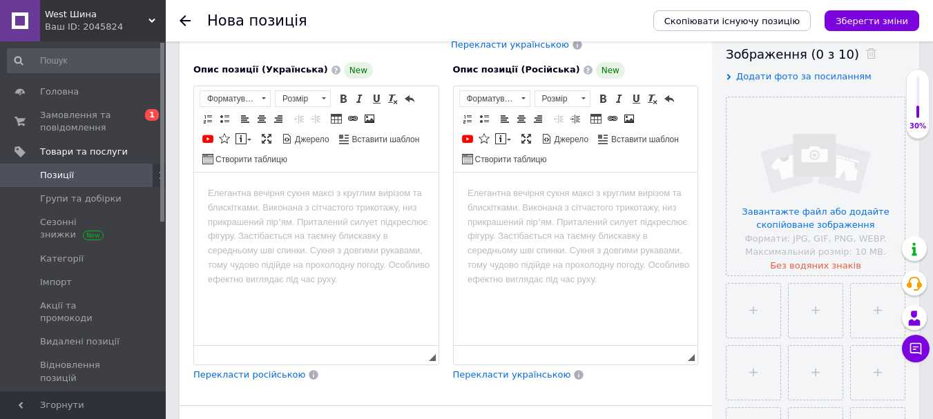
click at [264, 196] on body "Редактор, CCE0F83A-1C19-4A47-B4A7-23279D3B0AF3" at bounding box center [316, 193] width 217 height 15
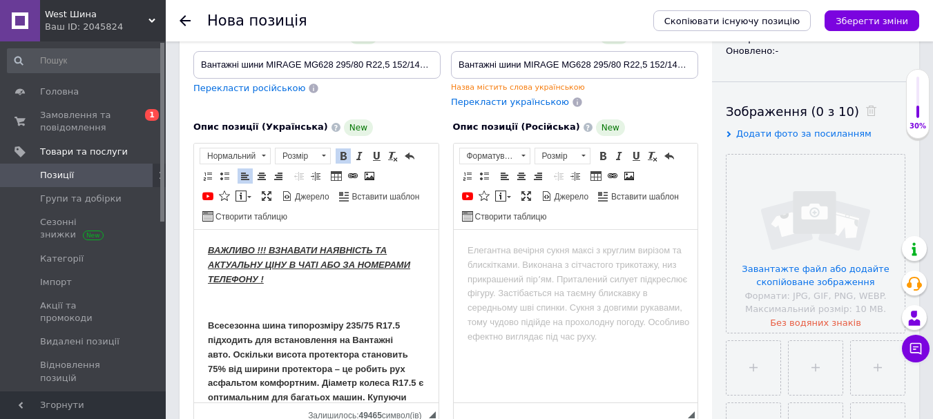
scroll to position [193, 0]
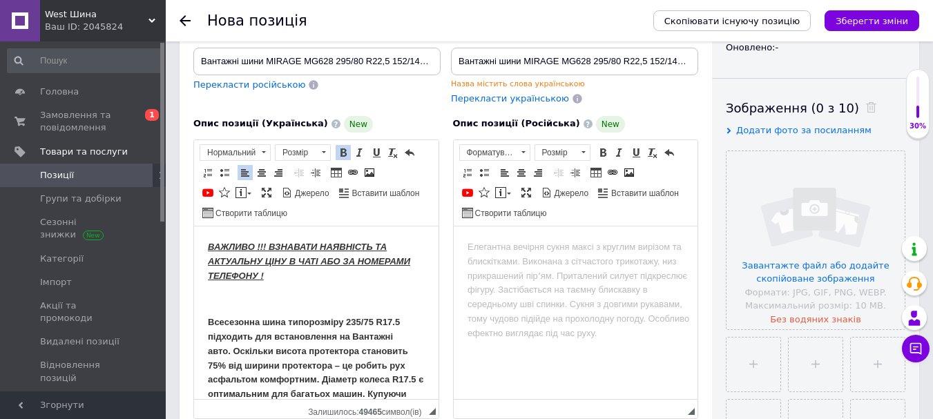
click at [358, 318] on strong "Всесезонна шина типорозміру 235/75 R17.5 підходить для встановлення на Вантажні…" at bounding box center [315, 393] width 215 height 154
click at [372, 316] on strong "Всесезонна шина типорозміру 295/75 R17.5 підходить для встановлення на Вантажні…" at bounding box center [315, 393] width 215 height 154
click at [392, 318] on strong "Всесезонна шина типорозміру 295/80 R17.5 підходить для встановлення на Вантажні…" at bounding box center [315, 393] width 215 height 154
click at [219, 360] on strong "Всесезонна шина типорозміру 295/80 R22.5 підходить для встановлення на Вантажні…" at bounding box center [315, 393] width 215 height 154
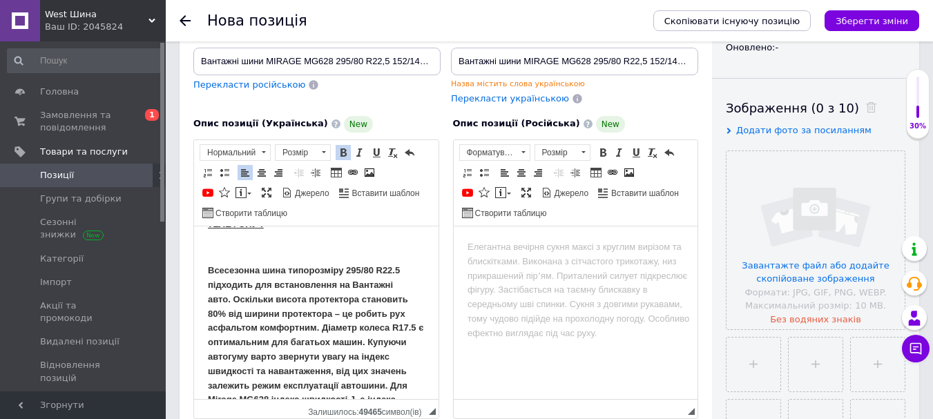
scroll to position [52, 0]
click at [222, 337] on strong "Всесезонна шина типорозміру 295/80 R22.5 підходить для встановлення на Вантажні…" at bounding box center [315, 341] width 215 height 154
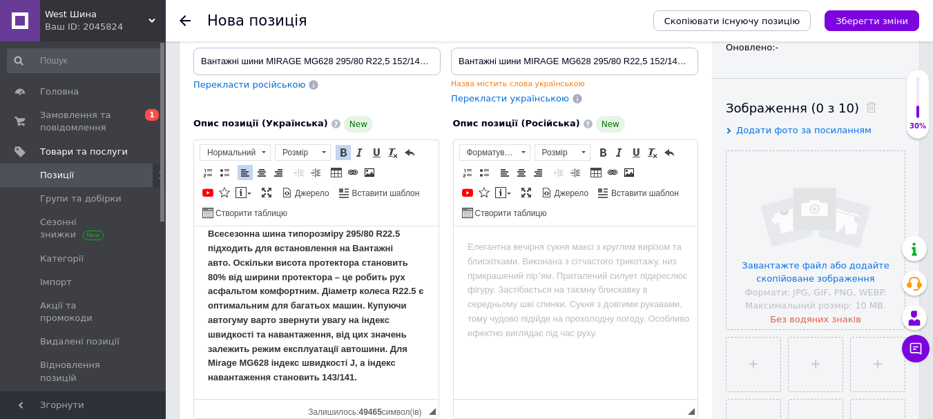
scroll to position [0, 0]
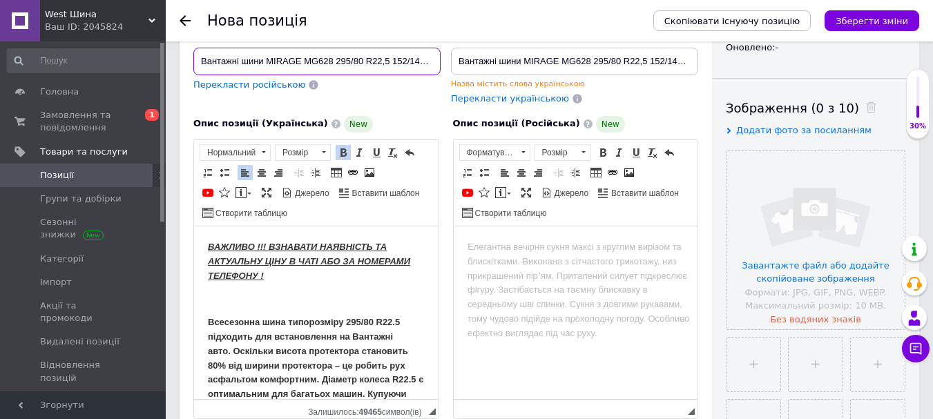
click at [421, 57] on input "Вантажні шини MIRAGE MG628 295/80 R22,5 152/149 M (ведуча вісь)" at bounding box center [316, 62] width 247 height 28
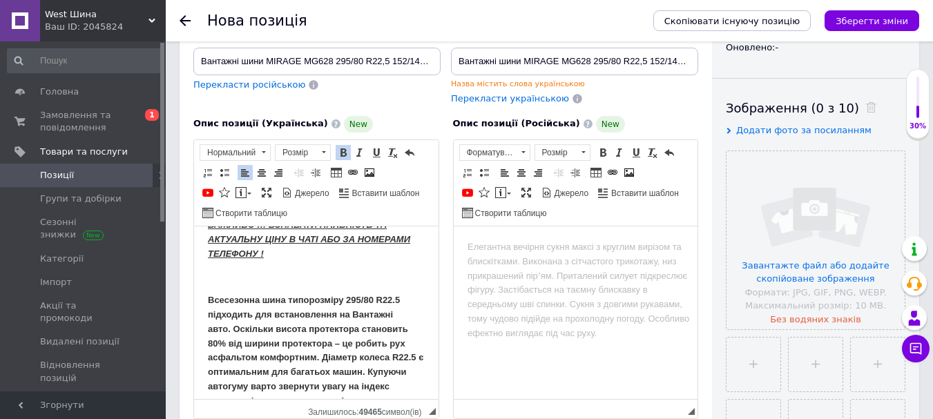
scroll to position [103, 0]
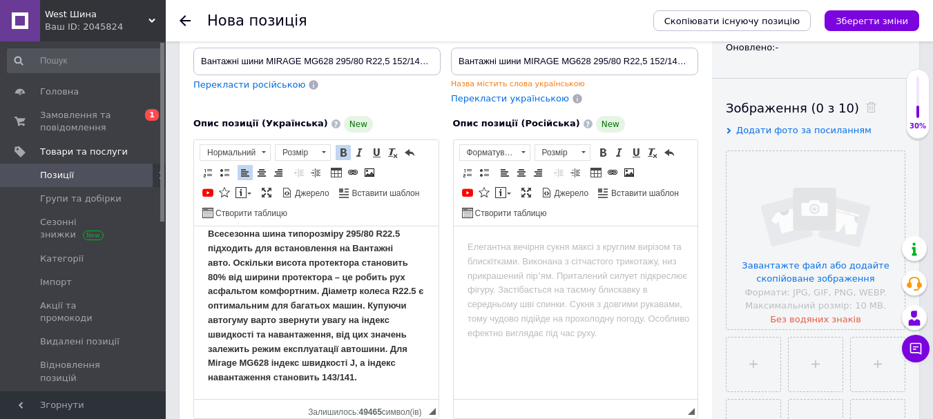
click at [270, 376] on strong "Всесезонна шина типорозміру 295/80 R22.5 підходить для встановлення на Вантажні…" at bounding box center [315, 305] width 215 height 154
click at [289, 371] on strong "Всесезонна шина типорозміру 295/80 R22.5 підходить для встановлення на Вантажні…" at bounding box center [315, 305] width 215 height 154
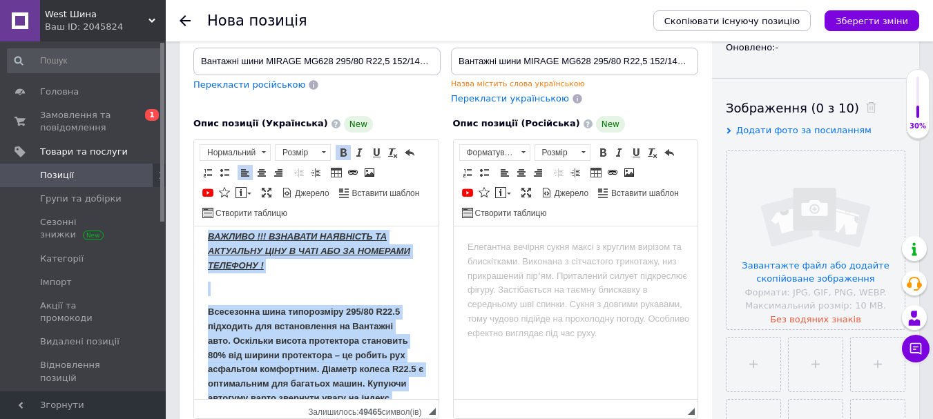
scroll to position [0, 0]
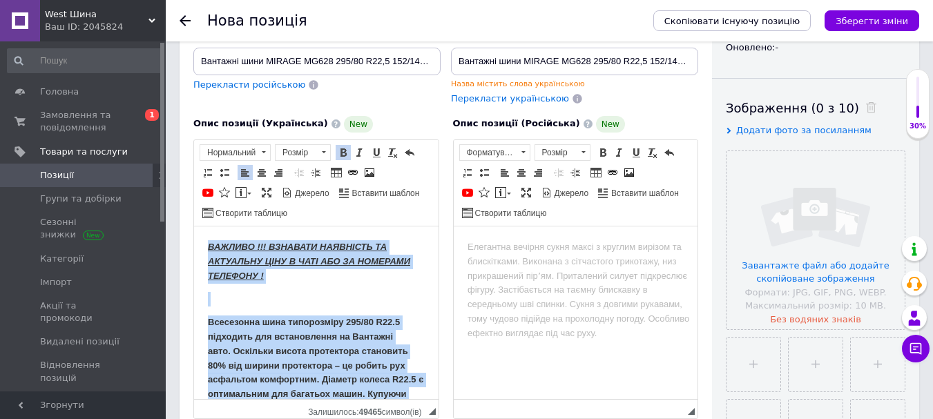
drag, startPoint x: 318, startPoint y: 385, endPoint x: 164, endPoint y: 191, distance: 247.7
click at [194, 226] on html "ВАЖЛИВО !!! ВЗНАВАТИ НАЯВНІСТЬ ТА АКТУАЛЬНУ ЦІНУ В ЧАТІ АБО ЗА НОМЕРАМИ ТЕЛЕФОН…" at bounding box center [316, 356] width 244 height 261
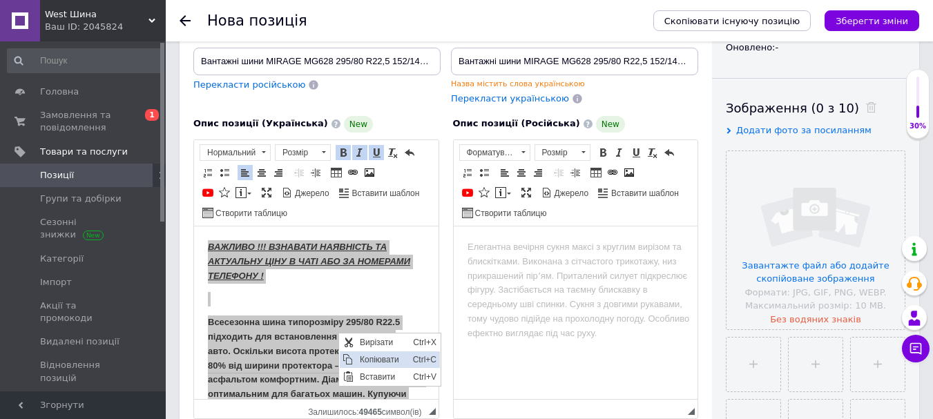
click at [372, 359] on span "Копіювати" at bounding box center [382, 359] width 53 height 17
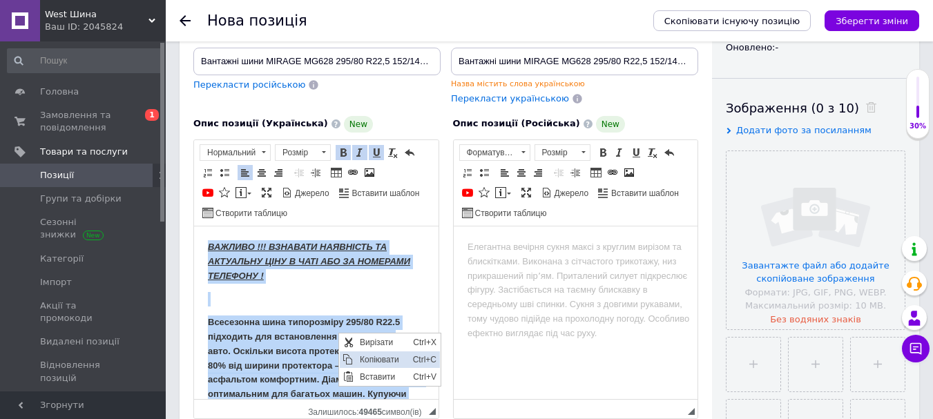
copy body "ВАЖЛИВО !!! ВЗНАВАТИ НАЯВНІСТЬ ТА АКТУАЛЬНУ ЦІНУ В ЧАТІ АБО ЗА НОМЕРАМИ ТЕЛЕФОН…"
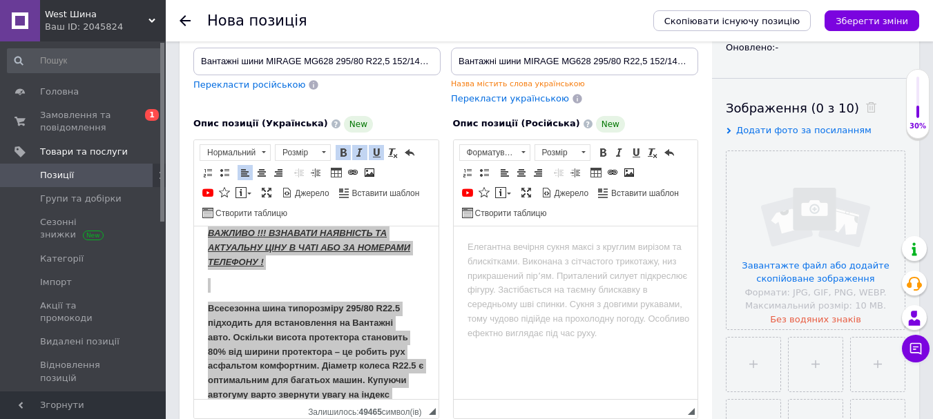
click at [512, 268] on html at bounding box center [575, 247] width 244 height 42
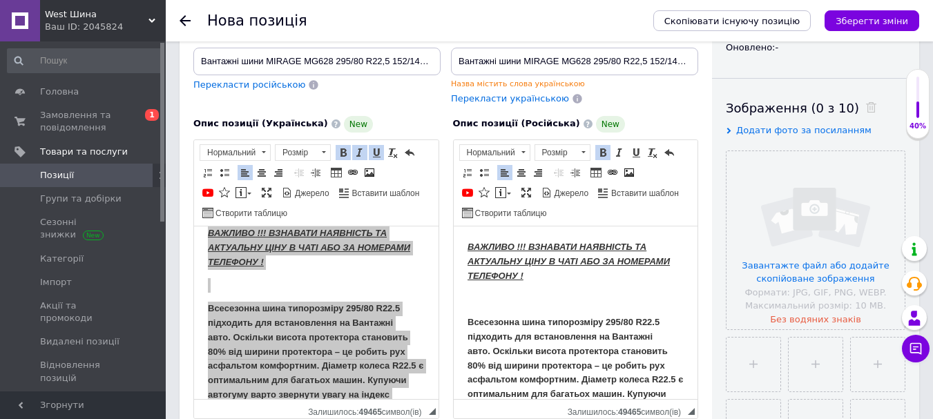
scroll to position [86, 0]
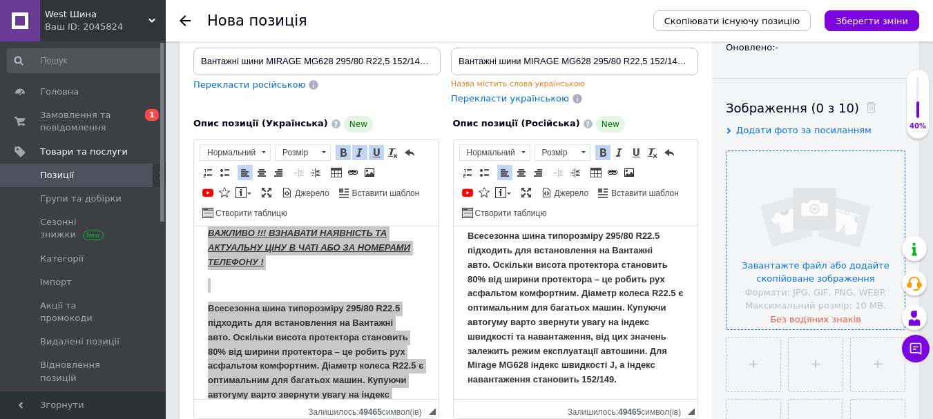
click at [793, 229] on input "file" at bounding box center [815, 240] width 178 height 178
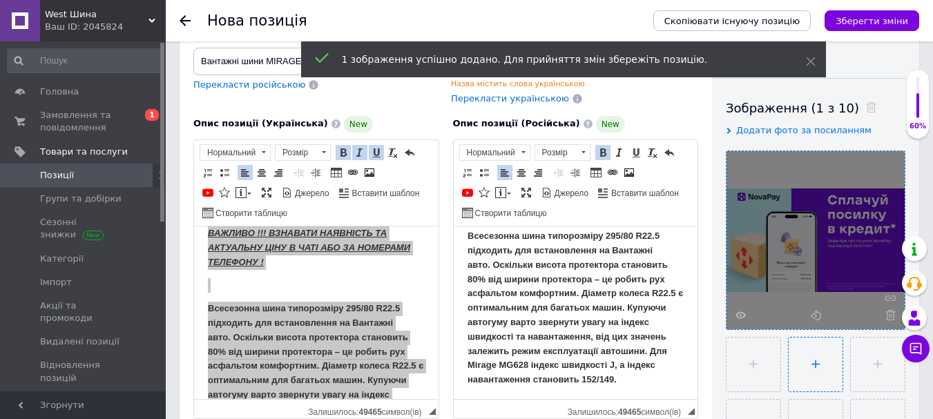
click at [825, 360] on input "file" at bounding box center [816, 365] width 54 height 54
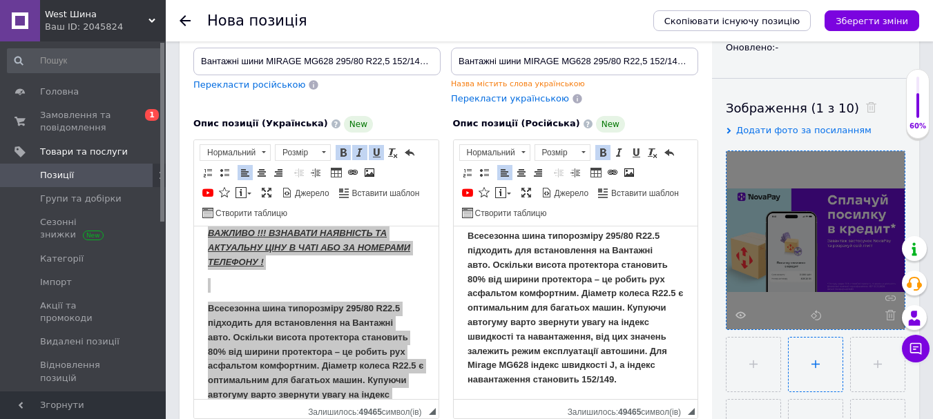
type input "C:\fakepath\завантаження.png"
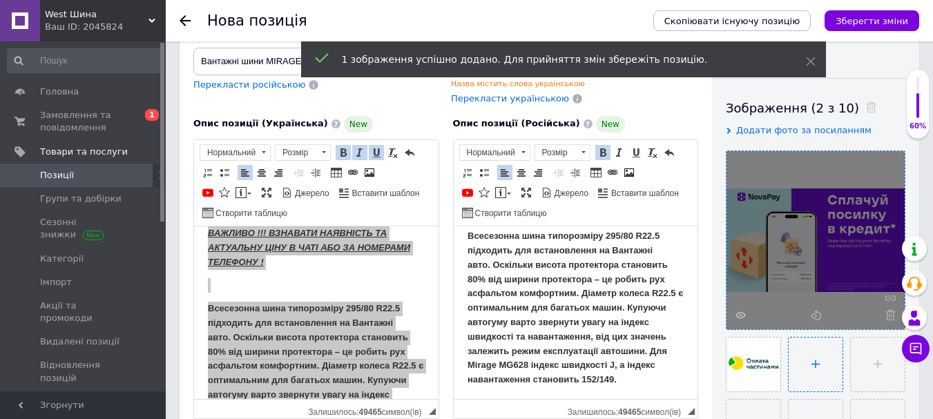
click at [823, 354] on input "file" at bounding box center [816, 365] width 54 height 54
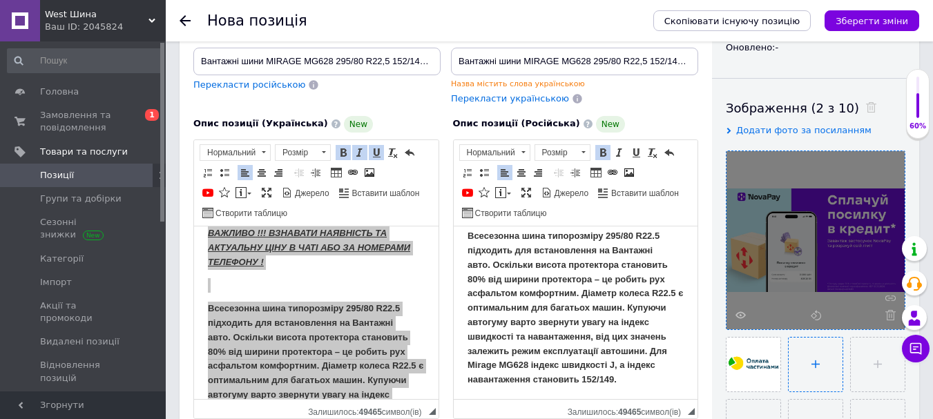
type input "C:\fakepath\MIRAGE MG628.jpg"
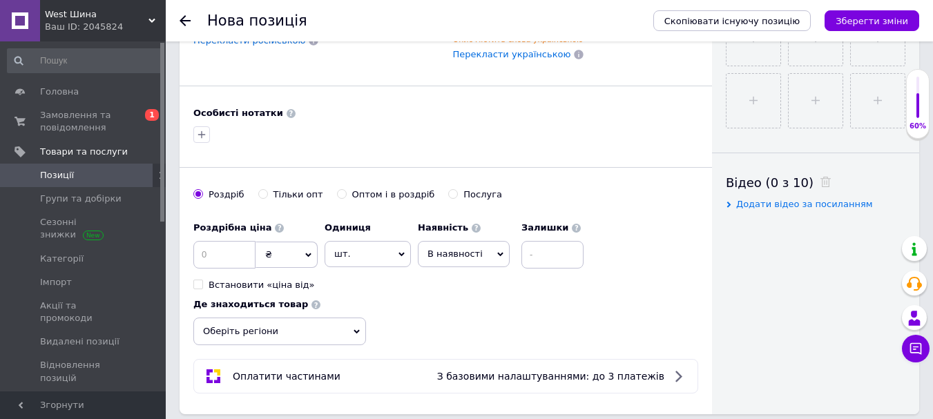
scroll to position [584, 0]
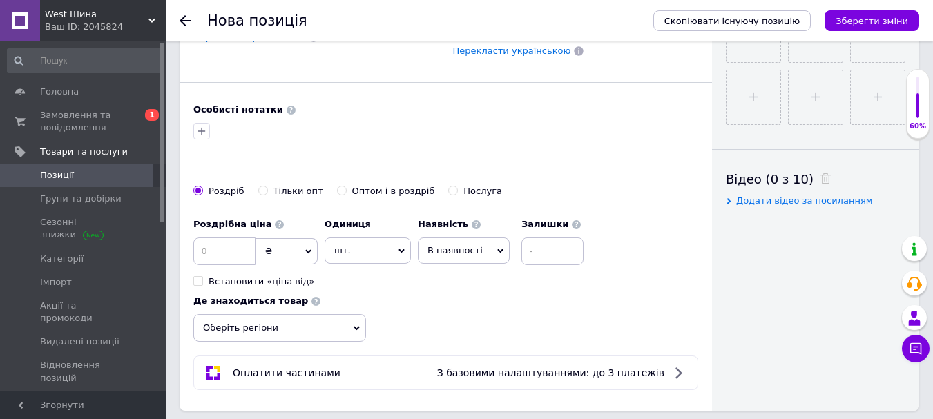
click at [200, 279] on input "Встановити «ціна від»" at bounding box center [197, 280] width 9 height 9
checkbox input "true"
click at [224, 259] on input at bounding box center [224, 252] width 62 height 28
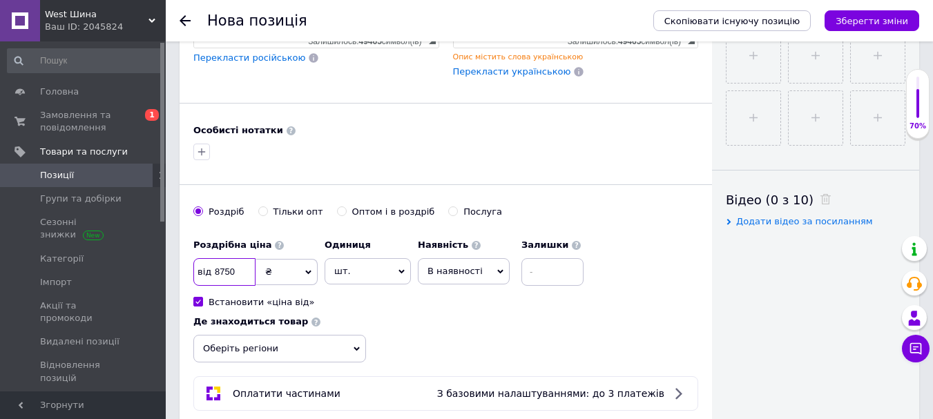
scroll to position [570, 0]
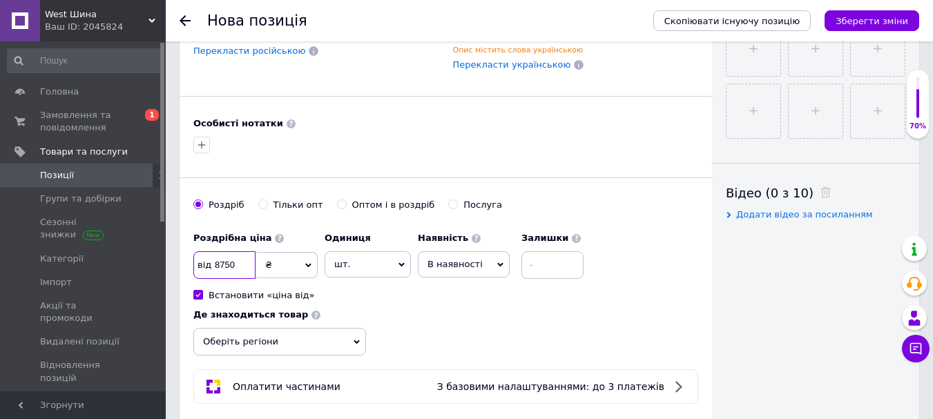
type input "8750"
click at [546, 262] on input at bounding box center [552, 265] width 62 height 28
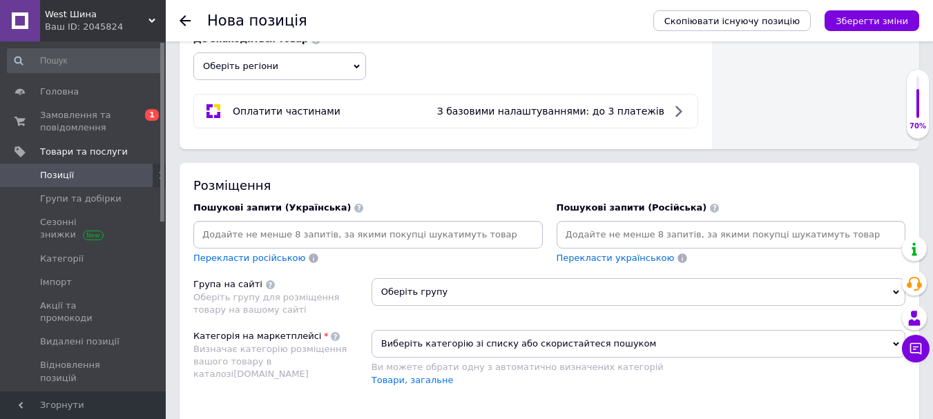
scroll to position [853, 0]
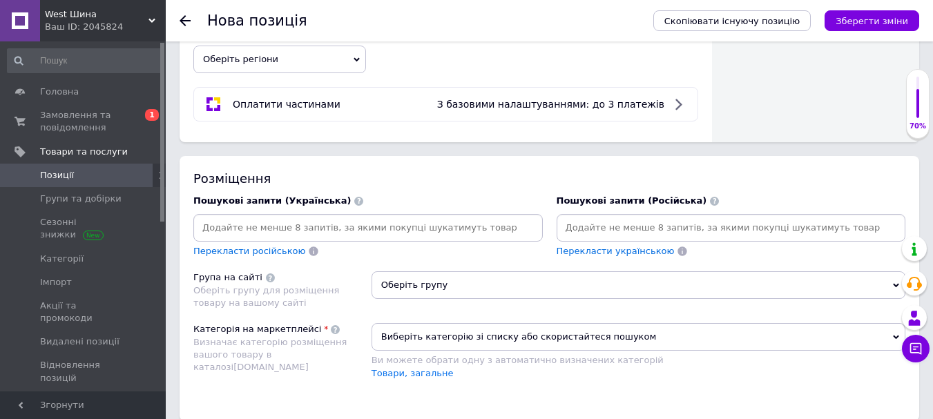
type input "4"
click at [290, 229] on input at bounding box center [368, 228] width 344 height 21
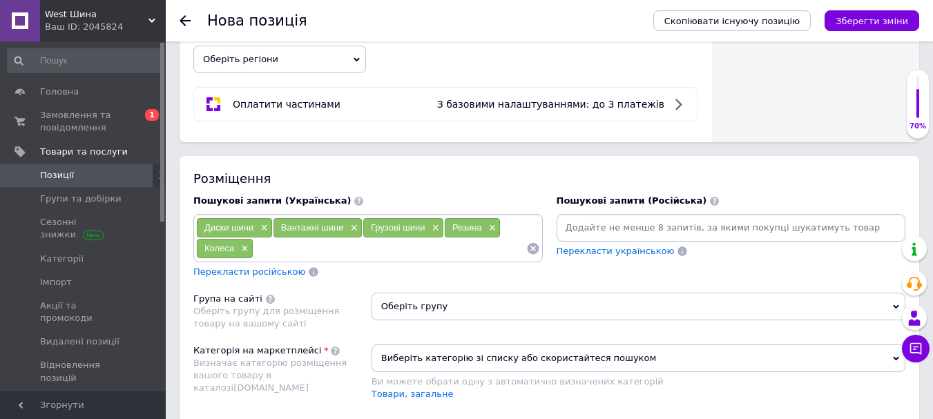
click at [603, 227] on input at bounding box center [731, 228] width 344 height 21
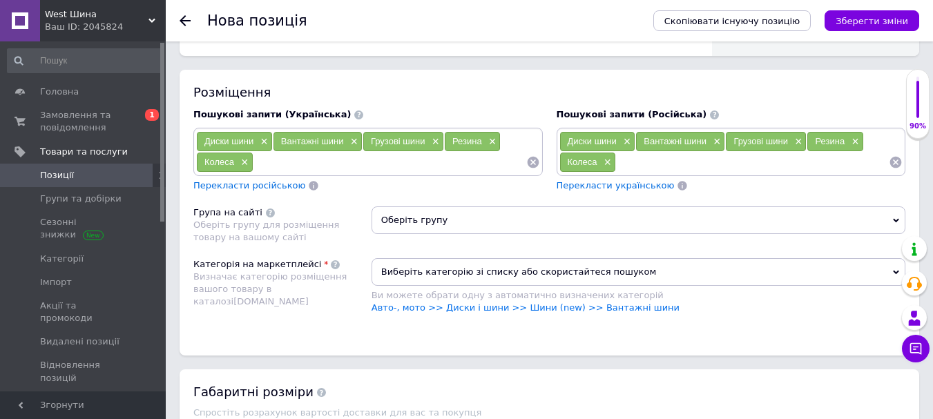
scroll to position [956, 0]
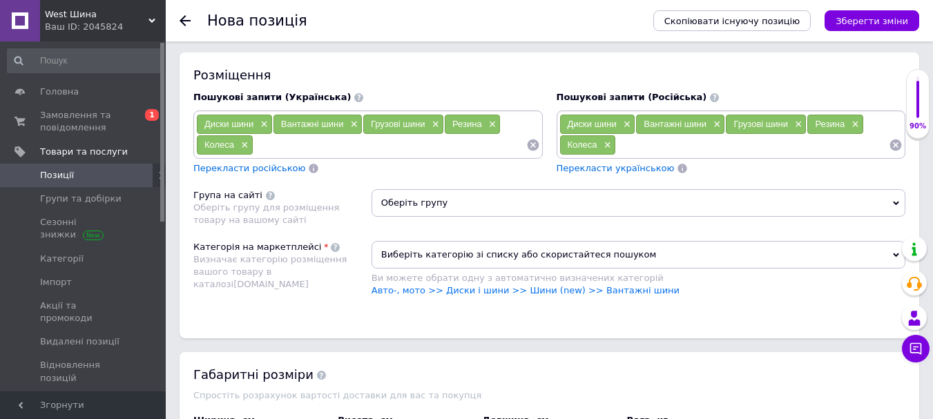
click at [453, 200] on span "Оберіть групу" at bounding box center [639, 203] width 534 height 28
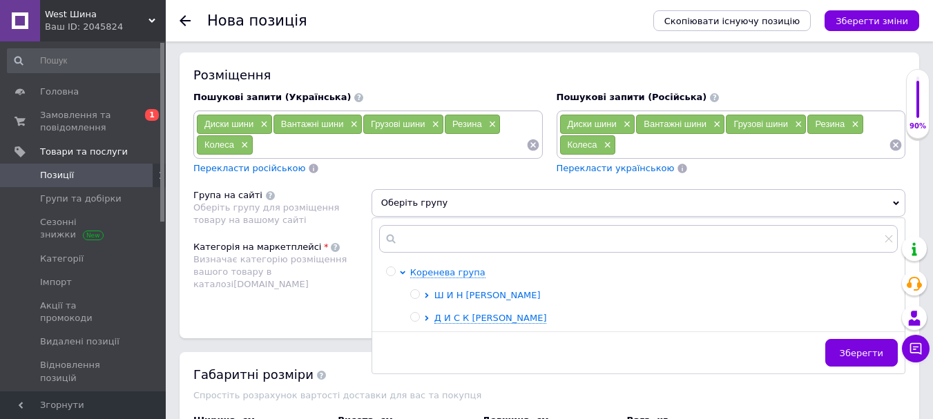
click at [426, 294] on icon at bounding box center [427, 296] width 6 height 6
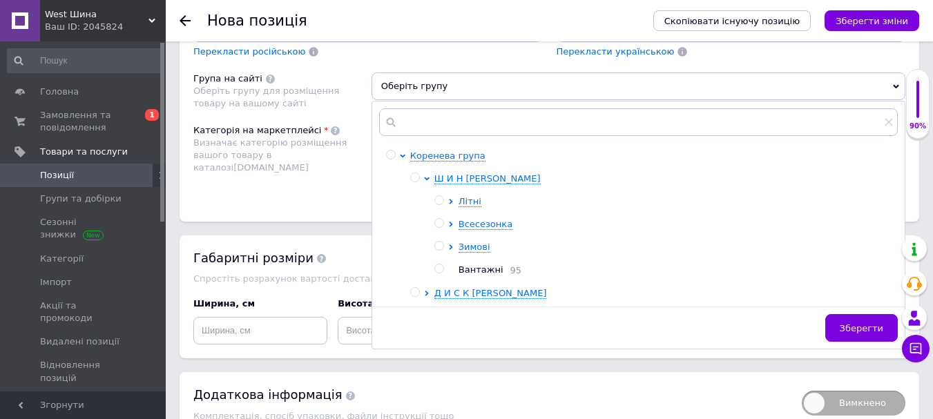
scroll to position [1083, 0]
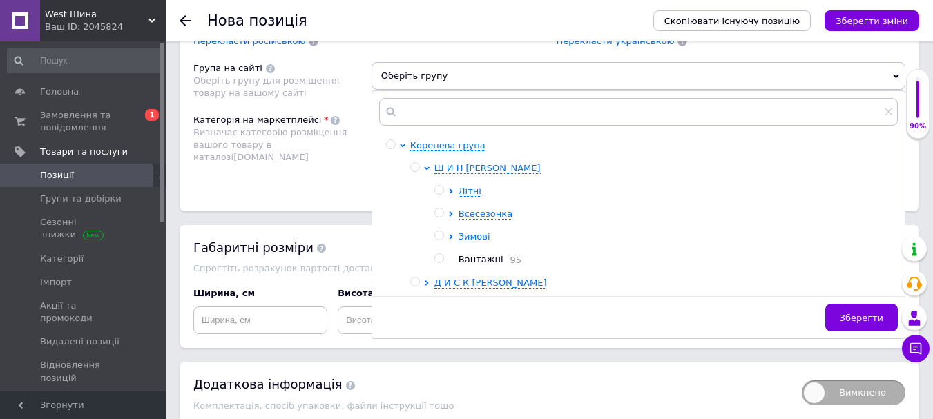
click at [442, 260] on input "radio" at bounding box center [438, 258] width 9 height 9
radio input "true"
click at [852, 311] on button "Зберегти" at bounding box center [861, 318] width 73 height 28
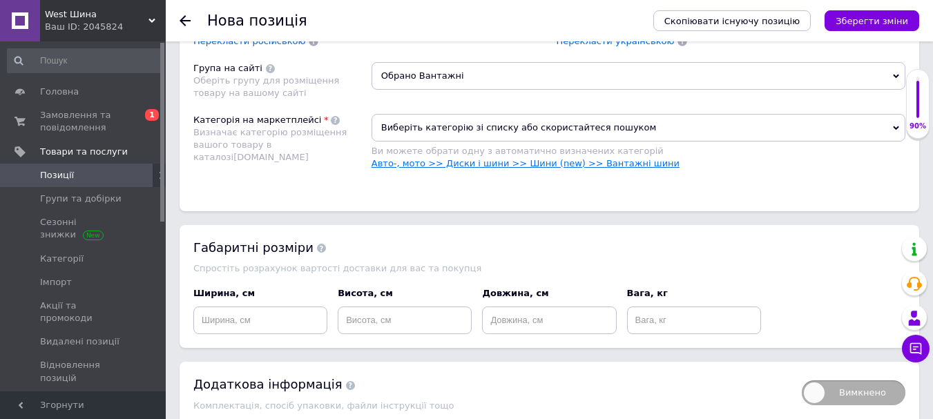
click at [489, 164] on link "Авто-, мото >> Диски і шини >> Шини (new) >> Вантажні шини" at bounding box center [526, 163] width 308 height 10
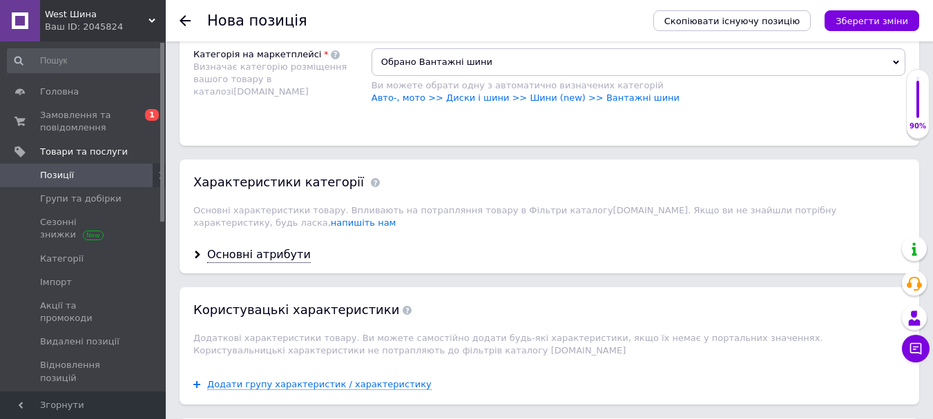
scroll to position [1153, 0]
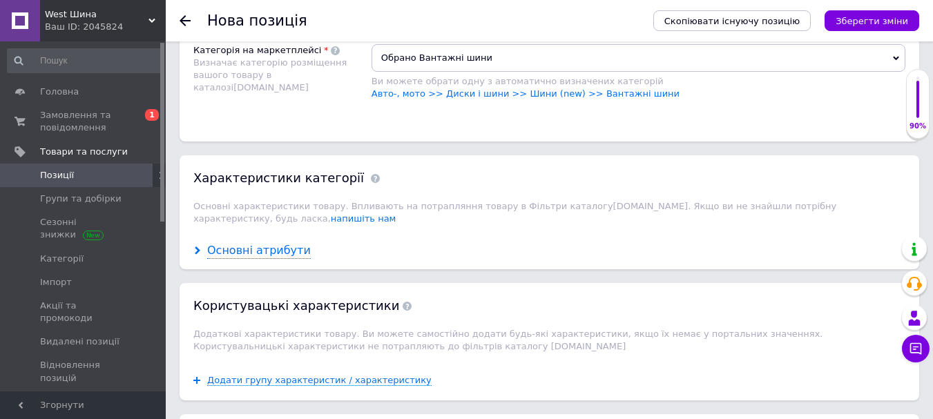
click at [258, 243] on div "Основні атрибути" at bounding box center [259, 251] width 104 height 16
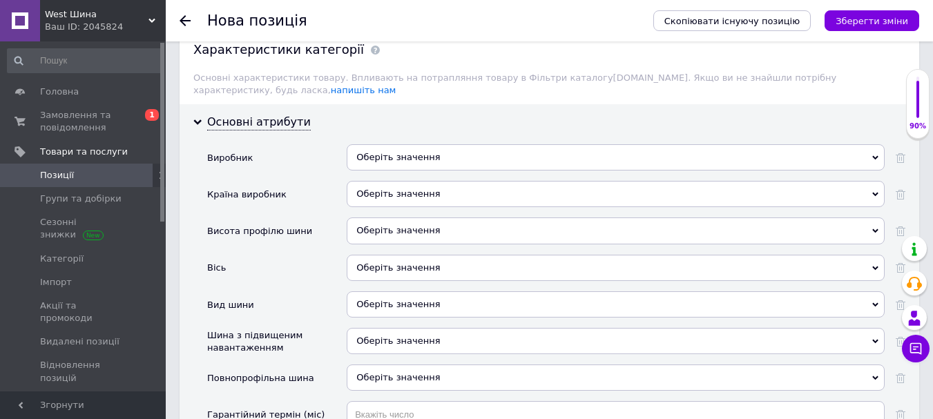
scroll to position [1298, 0]
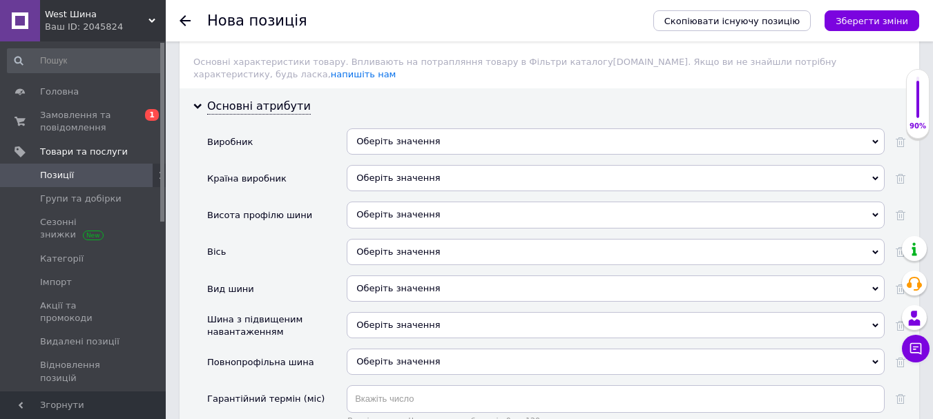
click at [417, 135] on div "Оберіть значення" at bounding box center [616, 141] width 538 height 26
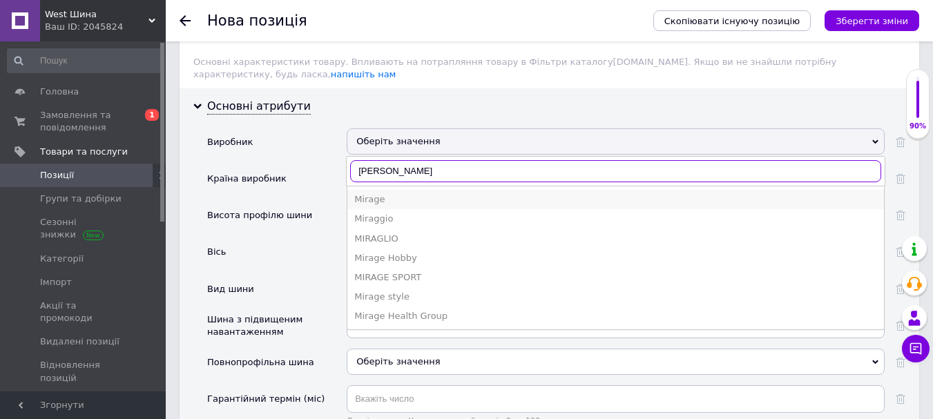
type input "[PERSON_NAME]"
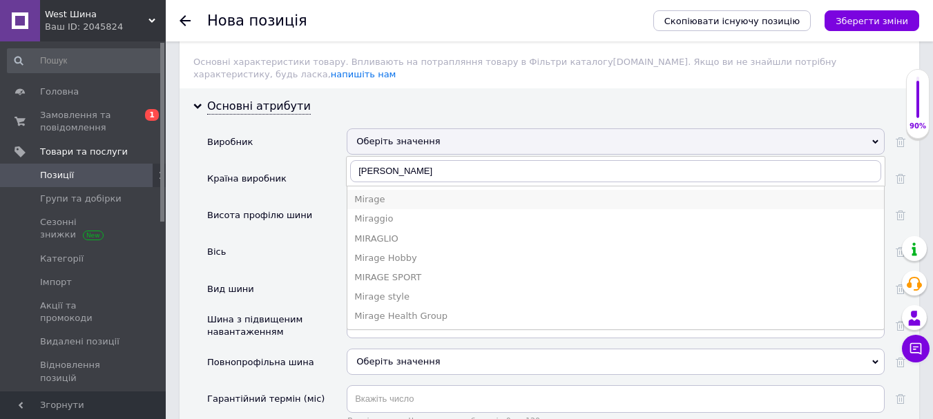
click at [380, 193] on div "Mirage" at bounding box center [615, 199] width 523 height 12
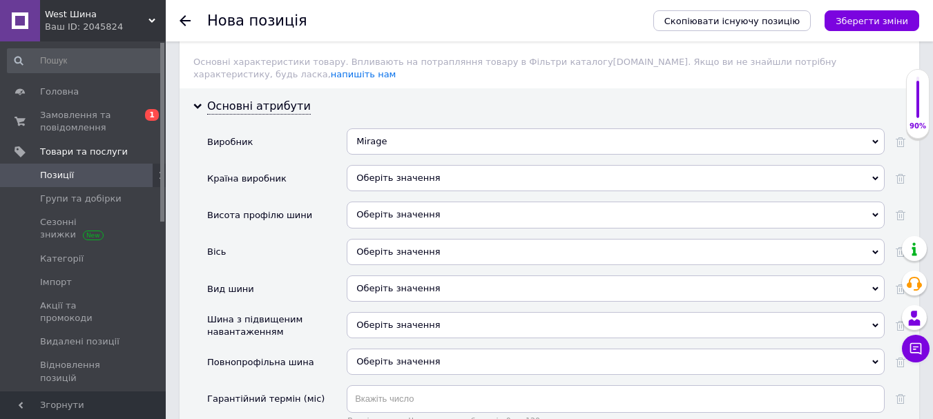
click at [378, 165] on div "Оберіть значення" at bounding box center [616, 178] width 538 height 26
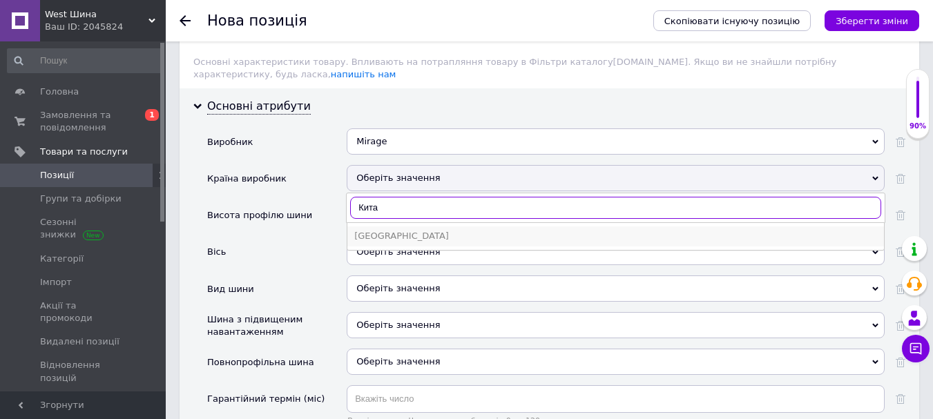
type input "Кита"
click at [377, 230] on div "[GEOGRAPHIC_DATA]" at bounding box center [615, 236] width 523 height 12
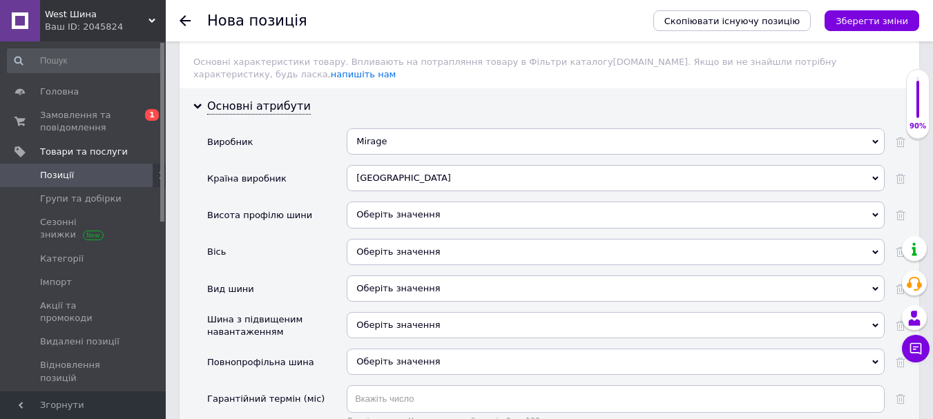
click at [416, 206] on div "Оберіть значення" at bounding box center [616, 215] width 538 height 26
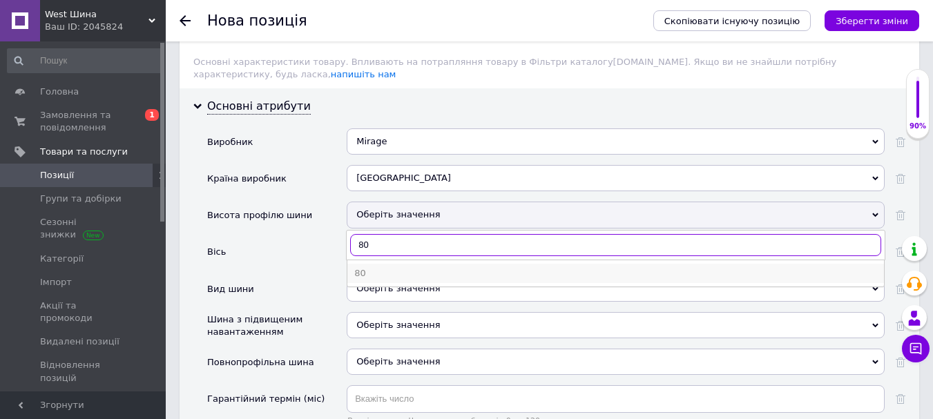
type input "80"
click at [372, 267] on div "80" at bounding box center [615, 273] width 523 height 12
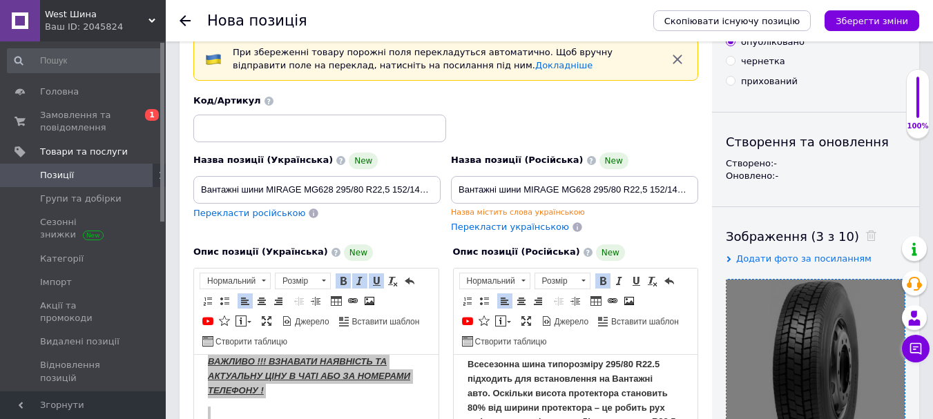
scroll to position [0, 0]
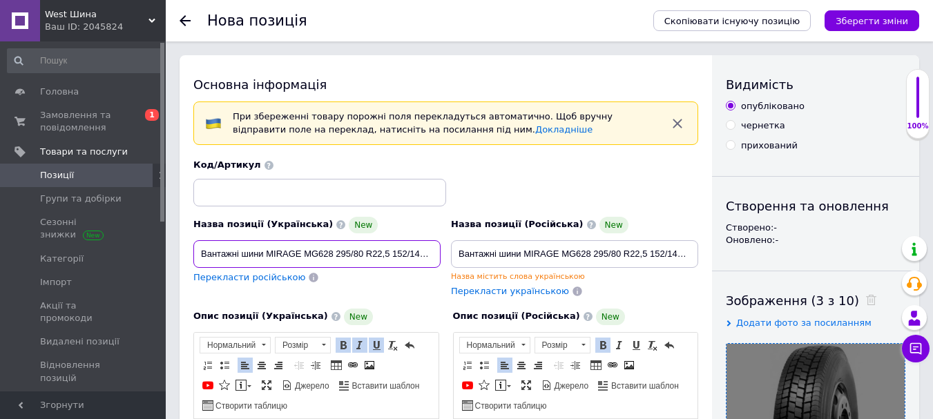
click at [418, 251] on input "Вантажні шини MIRAGE MG628 295/80 R22,5 152/149 M (ведуча вісь)" at bounding box center [316, 254] width 247 height 28
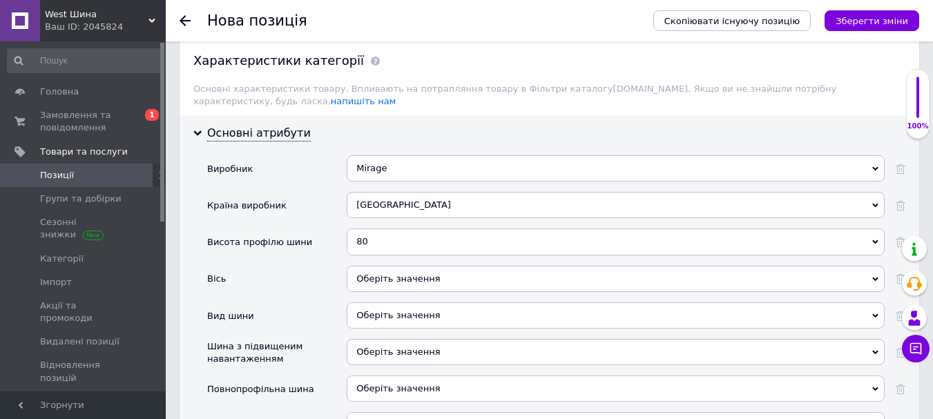
scroll to position [1378, 0]
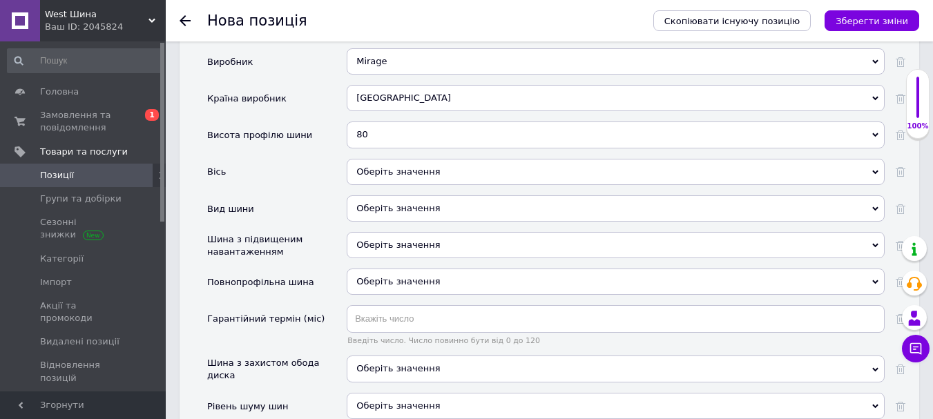
click at [449, 159] on div "Оберіть значення" at bounding box center [616, 172] width 538 height 26
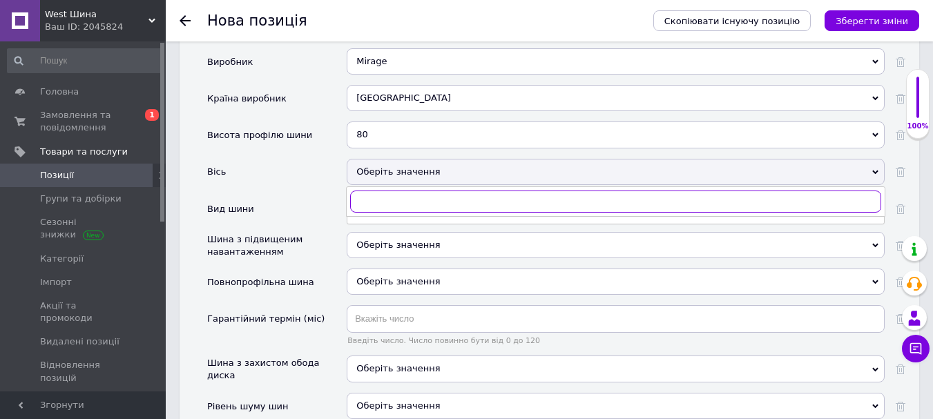
scroll to position [0, 0]
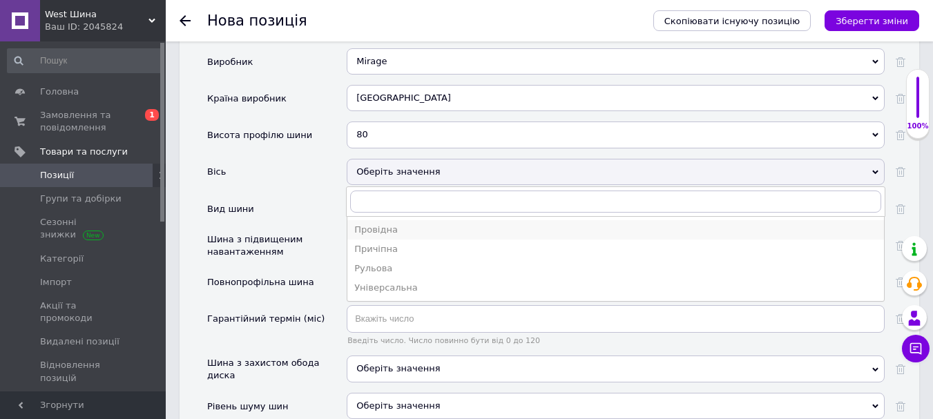
click at [390, 224] on div "Провідна" at bounding box center [615, 230] width 523 height 12
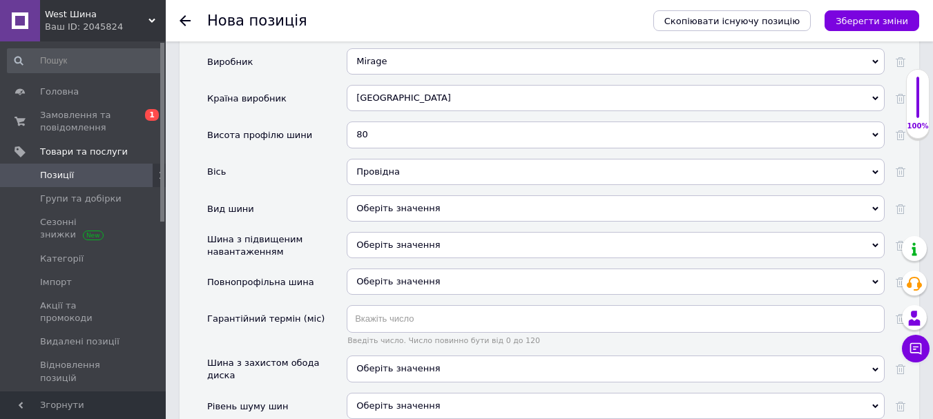
click at [387, 195] on div "Оберіть значення" at bounding box center [616, 208] width 538 height 26
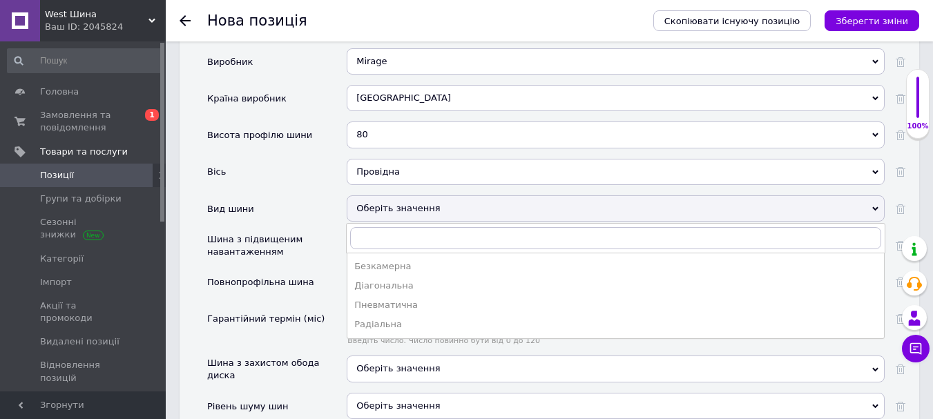
click at [387, 195] on div "Оберіть значення" at bounding box center [616, 208] width 538 height 26
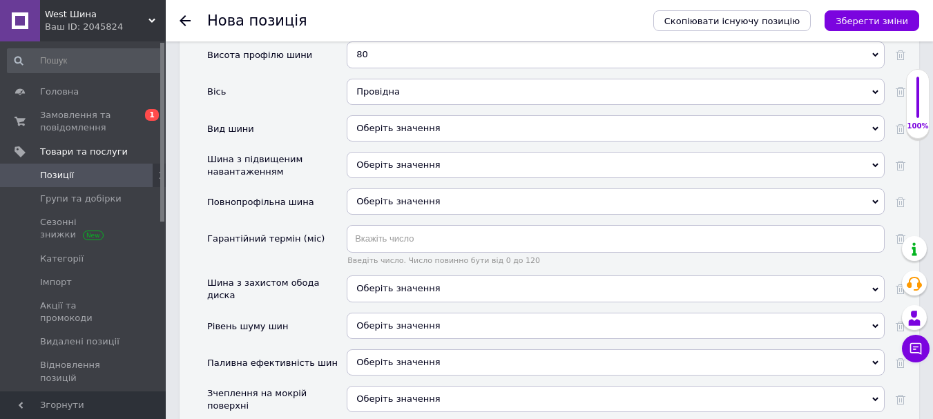
scroll to position [1522, 0]
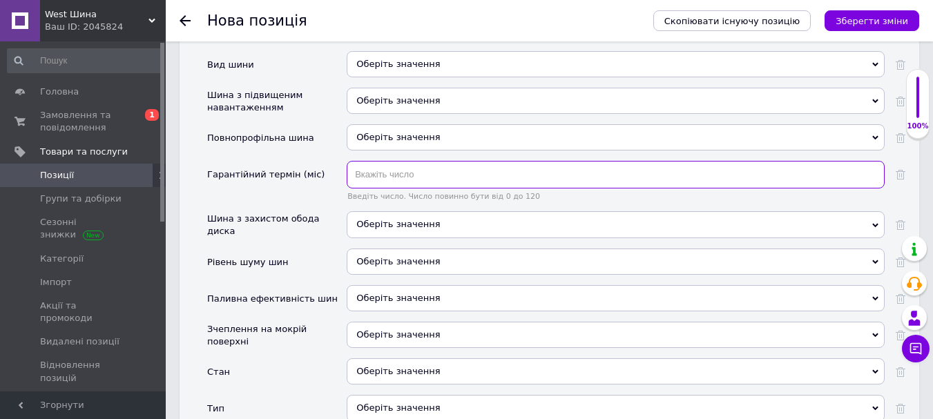
click at [394, 166] on input "text" at bounding box center [616, 175] width 538 height 28
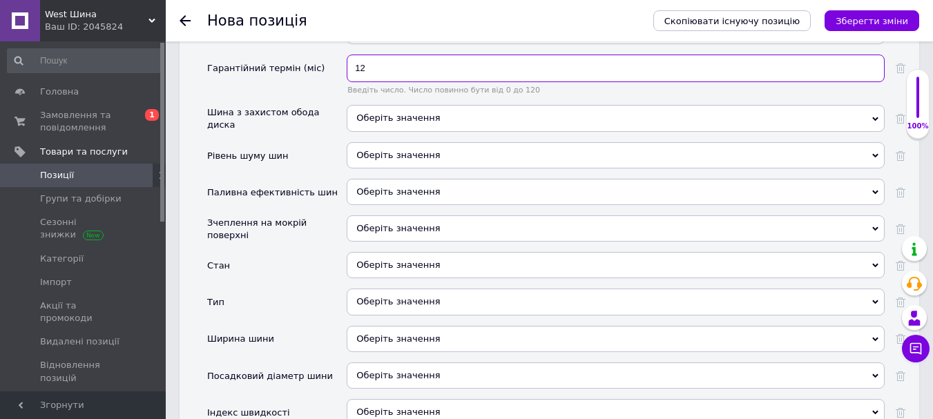
scroll to position [1639, 0]
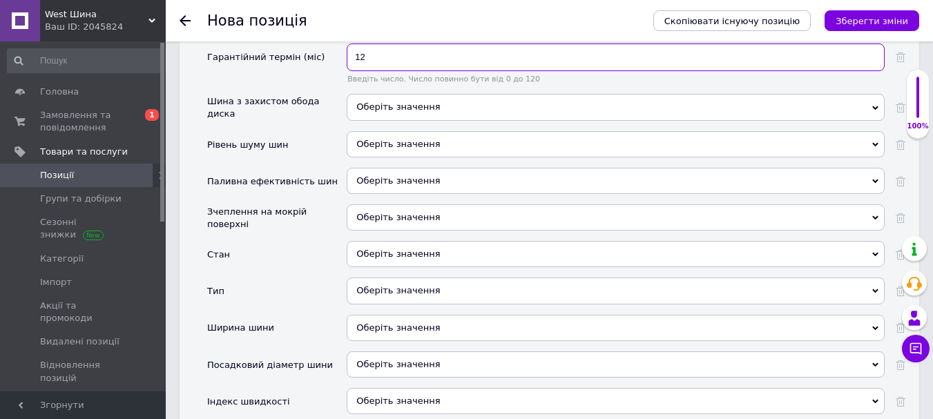
type input "12"
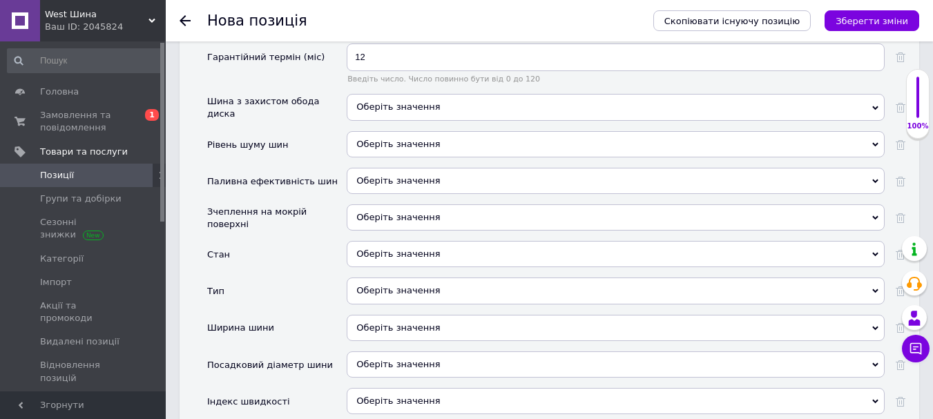
click at [416, 249] on div "Оберіть значення" at bounding box center [616, 254] width 538 height 26
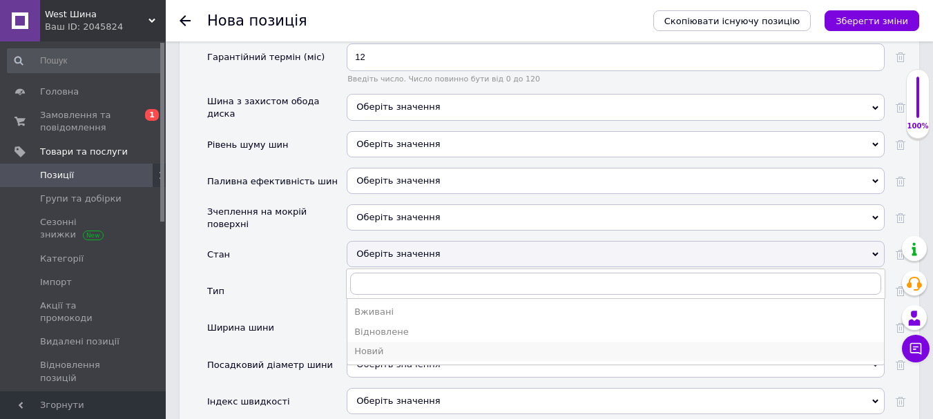
click at [379, 345] on div "Новий" at bounding box center [615, 351] width 523 height 12
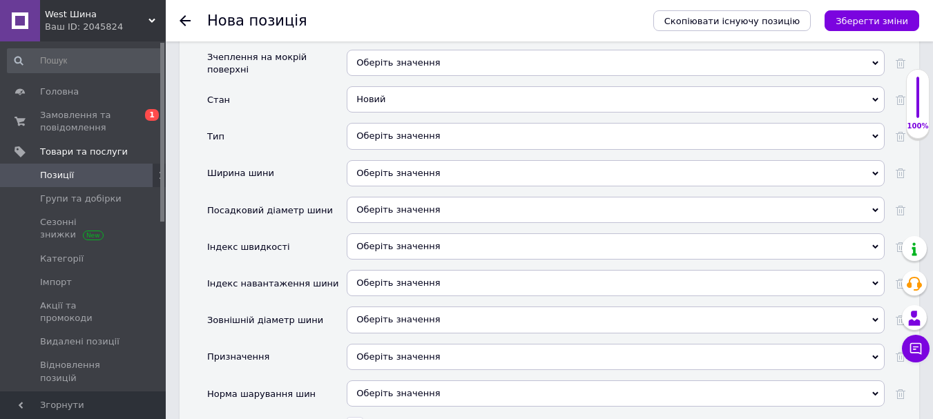
scroll to position [1800, 0]
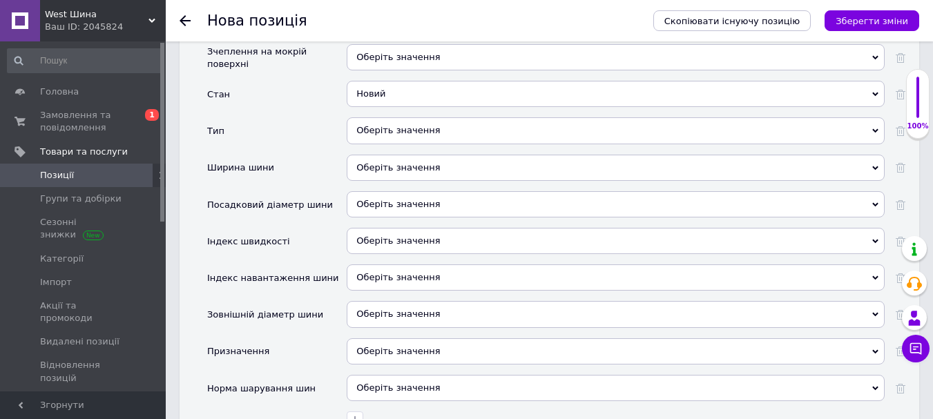
click at [388, 155] on div "Оберіть значення" at bounding box center [616, 168] width 538 height 26
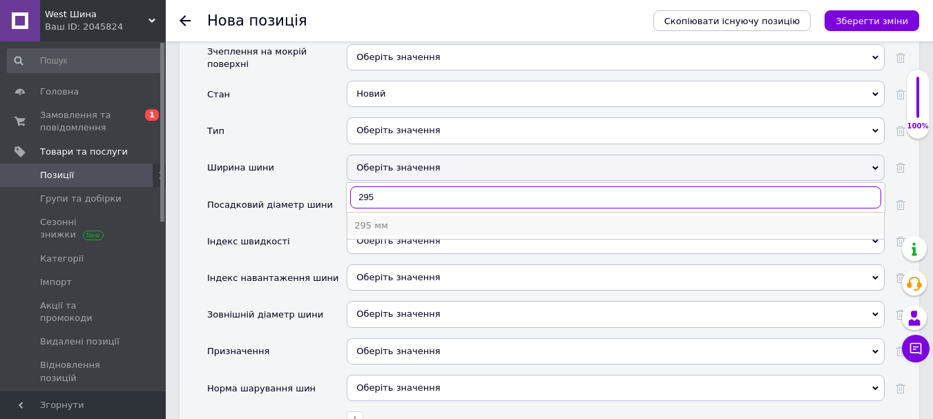
type input "295"
click at [369, 220] on div "295 мм" at bounding box center [615, 226] width 523 height 12
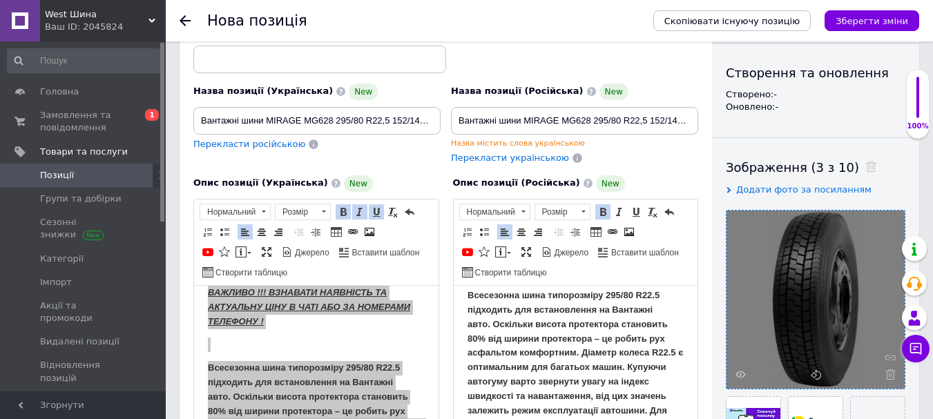
scroll to position [0, 0]
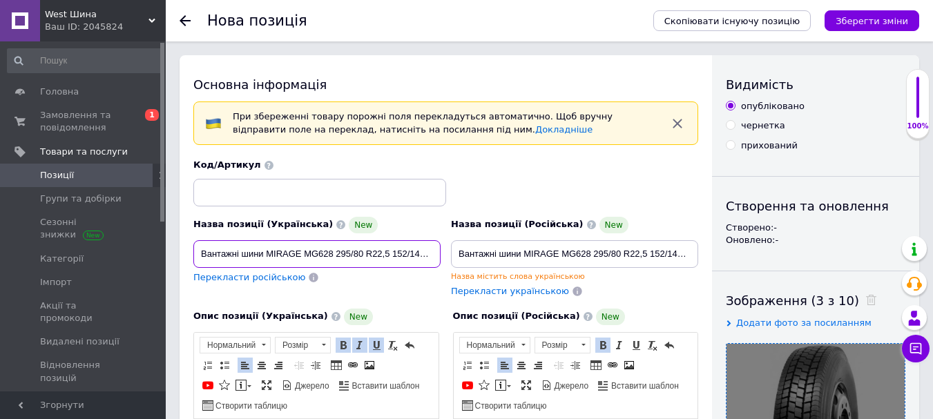
click at [413, 255] on input "Вантажні шини MIRAGE MG628 295/80 R22,5 152/149 M (ведуча вісь)" at bounding box center [316, 254] width 247 height 28
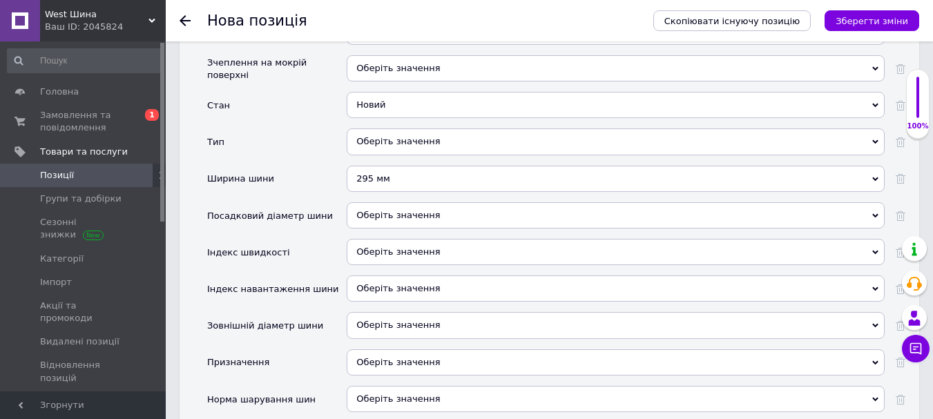
scroll to position [1805, 0]
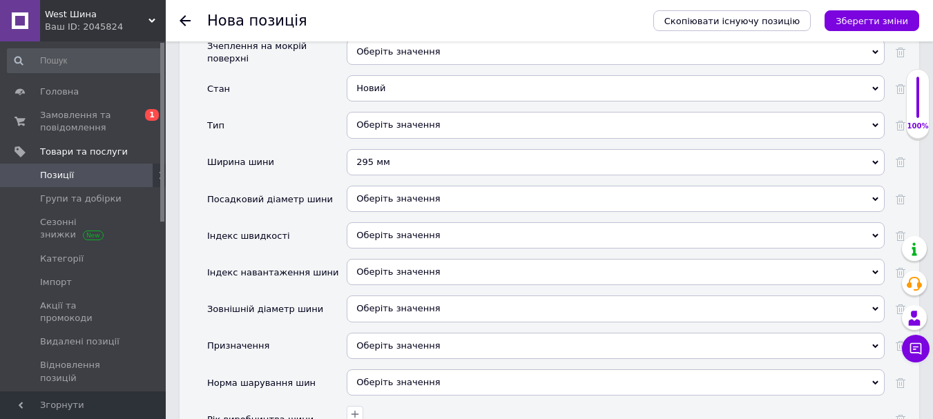
click at [403, 191] on div "Оберіть значення" at bounding box center [616, 199] width 538 height 26
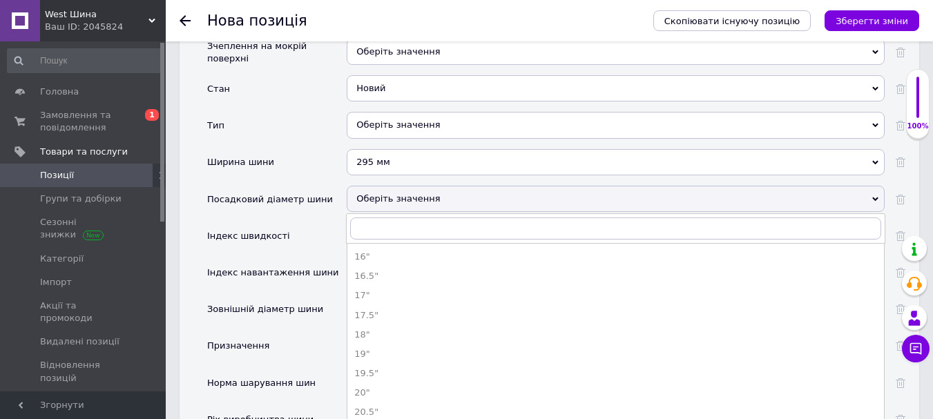
click at [403, 191] on div "Оберіть значення" at bounding box center [616, 199] width 538 height 26
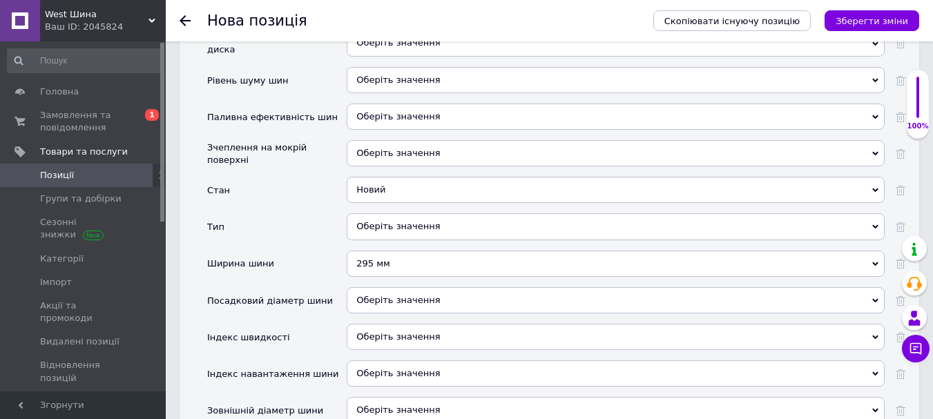
scroll to position [1725, 0]
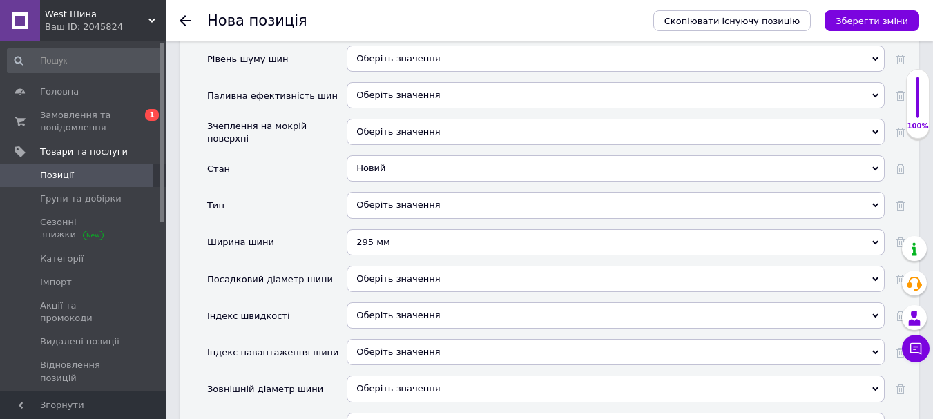
click at [425, 266] on div "Оберіть значення" at bounding box center [616, 279] width 538 height 26
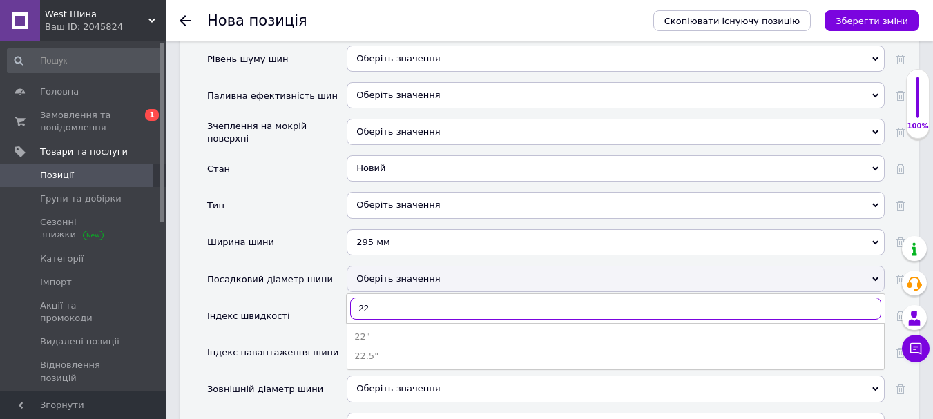
type input "22"
click at [378, 350] on div "22.5"" at bounding box center [615, 356] width 523 height 12
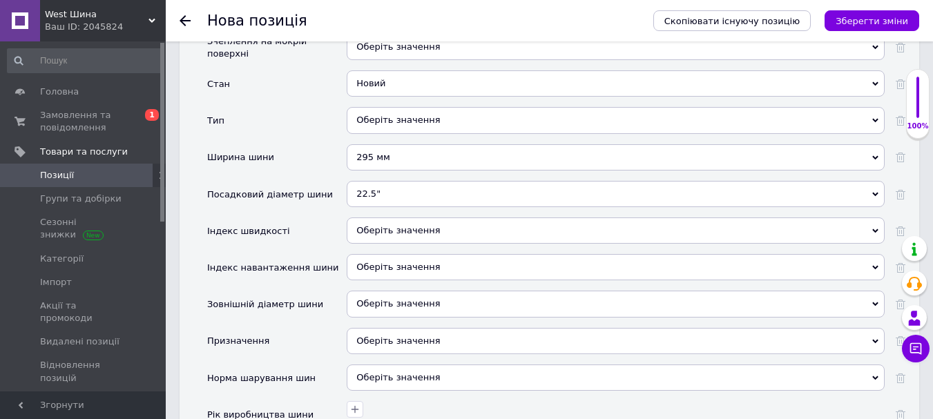
scroll to position [1815, 0]
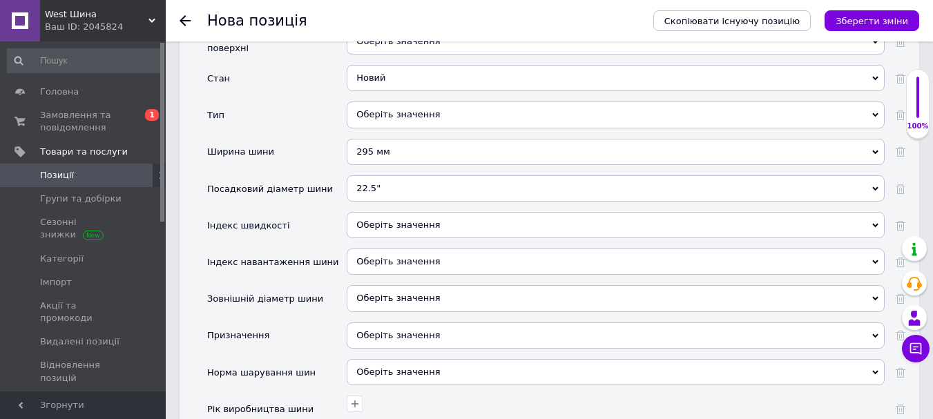
click at [425, 218] on div "Оберіть значення" at bounding box center [616, 225] width 538 height 26
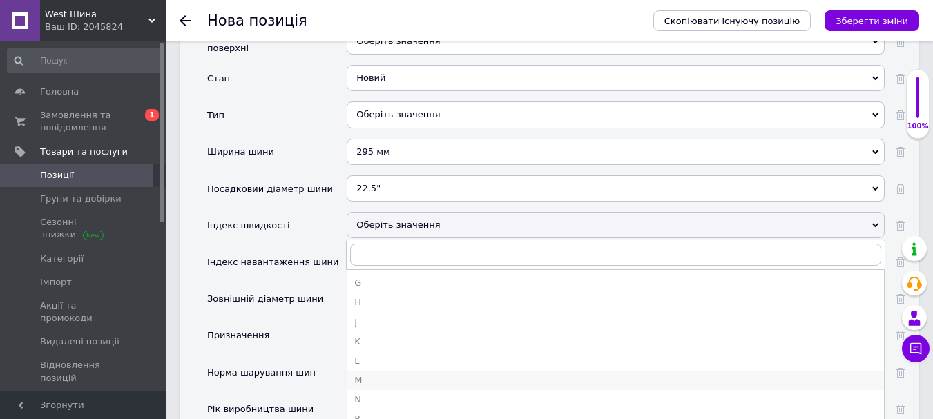
click at [372, 374] on div "M" at bounding box center [615, 380] width 523 height 12
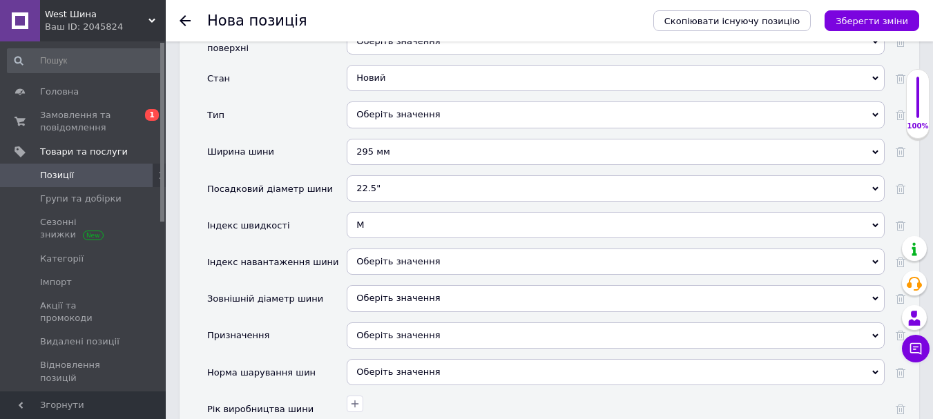
click at [364, 249] on div "Оберіть значення" at bounding box center [616, 262] width 538 height 26
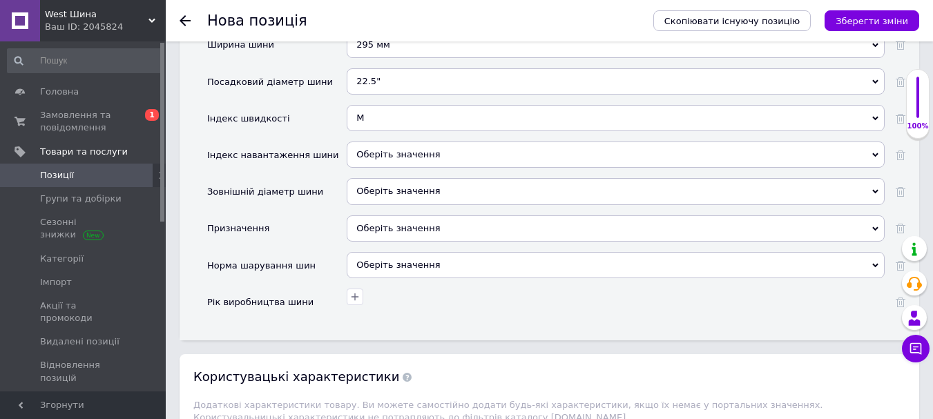
scroll to position [1927, 0]
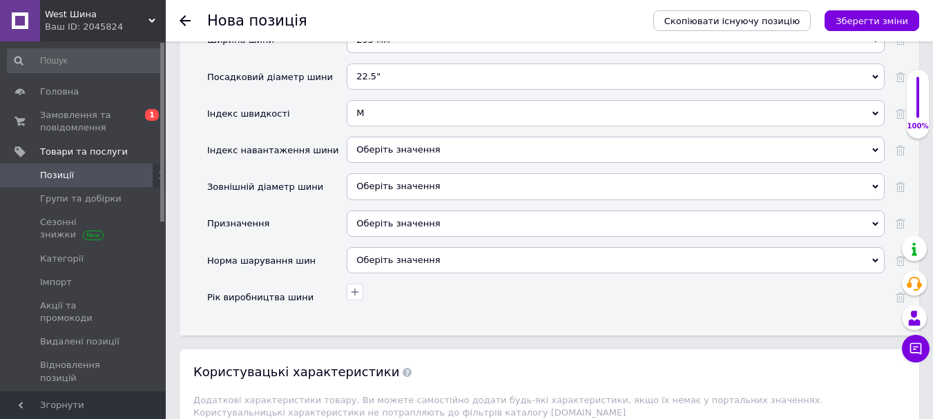
click at [398, 137] on div "Оберіть значення" at bounding box center [616, 150] width 538 height 26
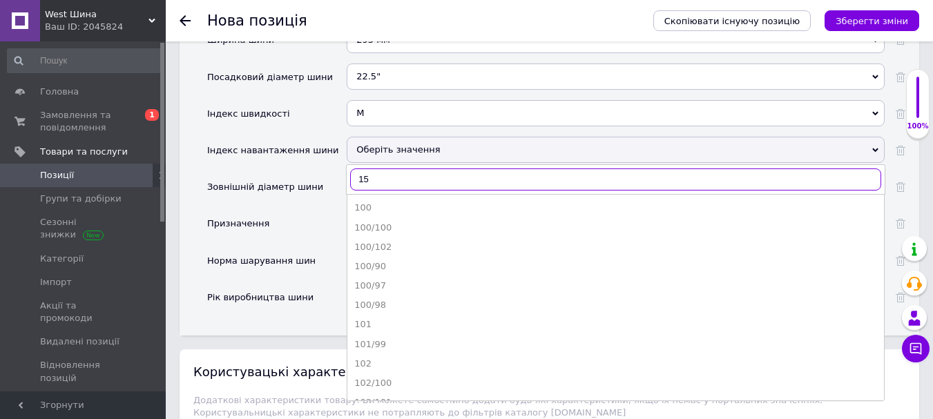
type input "154"
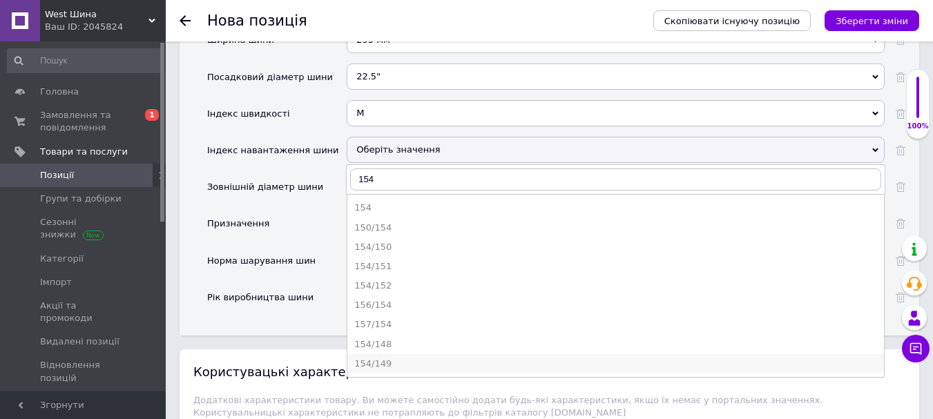
click at [382, 358] on div "154/149" at bounding box center [615, 364] width 523 height 12
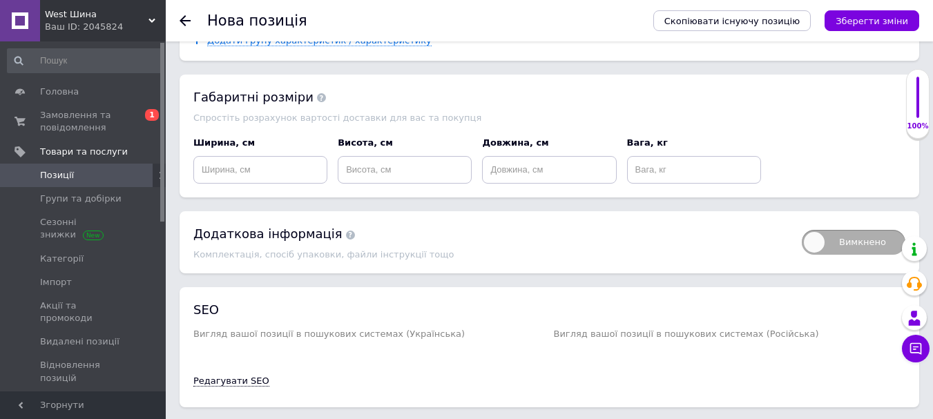
scroll to position [2435, 0]
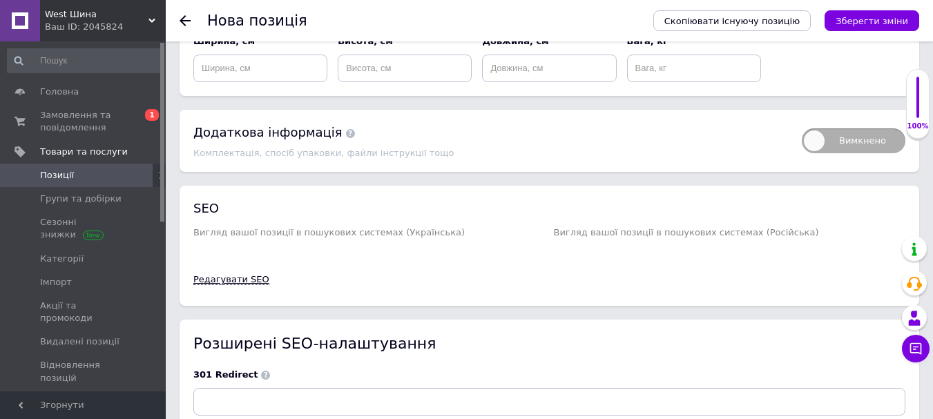
click at [226, 274] on link "Редагувати SEO" at bounding box center [231, 279] width 76 height 11
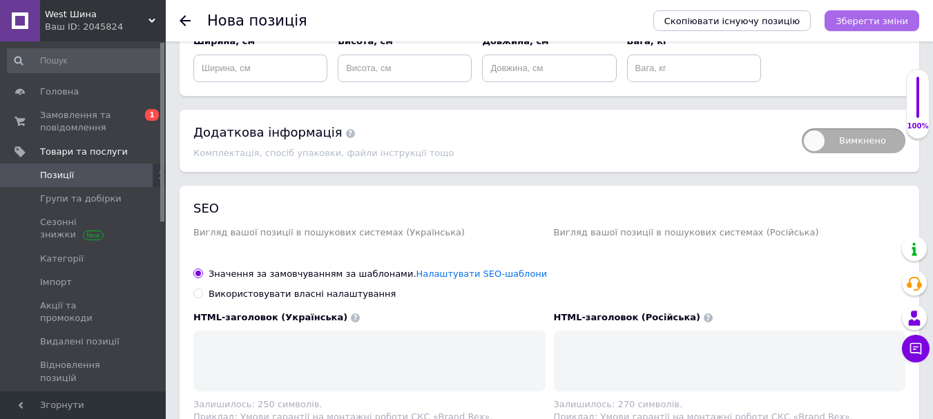
click at [862, 19] on icon "Зберегти зміни" at bounding box center [872, 21] width 73 height 10
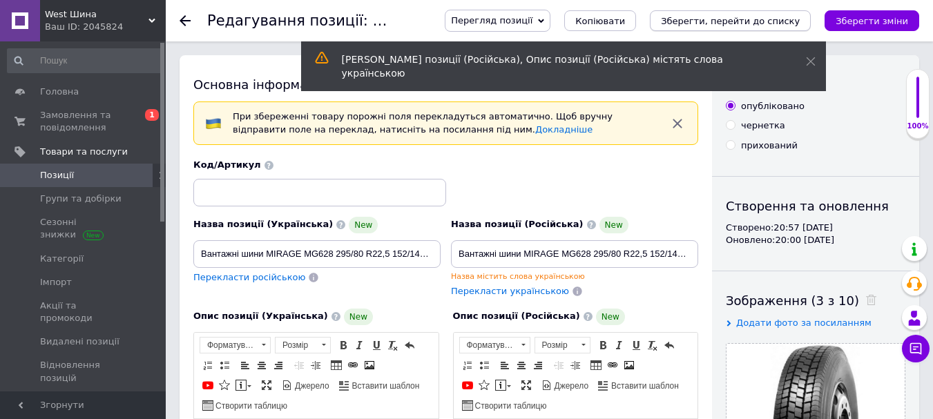
click at [756, 21] on icon "Зберегти, перейти до списку" at bounding box center [730, 21] width 139 height 10
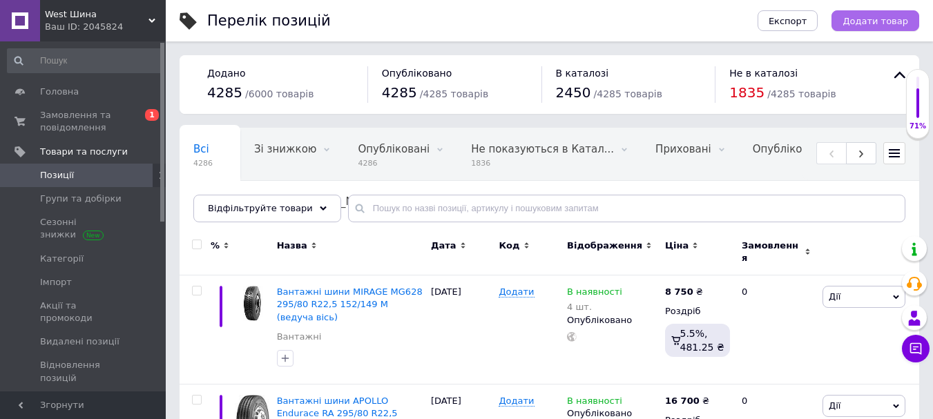
click at [871, 16] on span "Додати товар" at bounding box center [875, 21] width 66 height 10
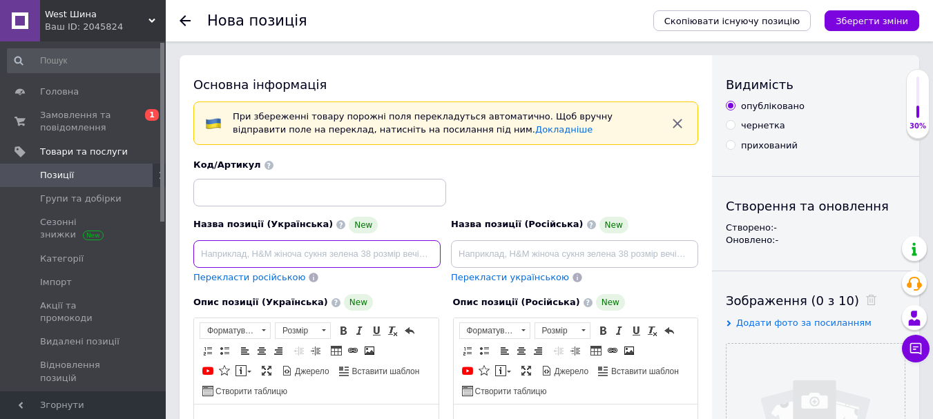
click at [238, 258] on input at bounding box center [316, 254] width 247 height 28
paste input "Вантажні шини MIRAGE MG660"
click at [350, 255] on input "Вантажні шини MIRAGE MG660" at bounding box center [316, 254] width 247 height 28
paste input "295/80R22,5"
click at [365, 252] on input "Вантажні шини MIRAGE MG660 295/80R22,5" at bounding box center [316, 254] width 247 height 28
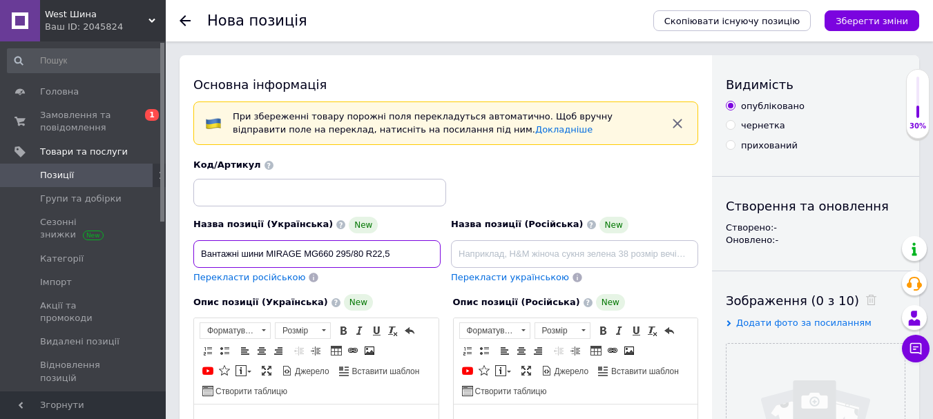
click at [390, 254] on input "Вантажні шини MIRAGE MG660 295/80 R22,5" at bounding box center [316, 254] width 247 height 28
paste input "152/149 M"
click at [392, 250] on input "Вантажні шини MIRAGE MG660 295/80 R22,5 152/149 M" at bounding box center [316, 254] width 247 height 28
click at [432, 252] on input "Вантажні шини MIRAGE MG660 295/80 R22,5 152/149 M" at bounding box center [316, 254] width 247 height 28
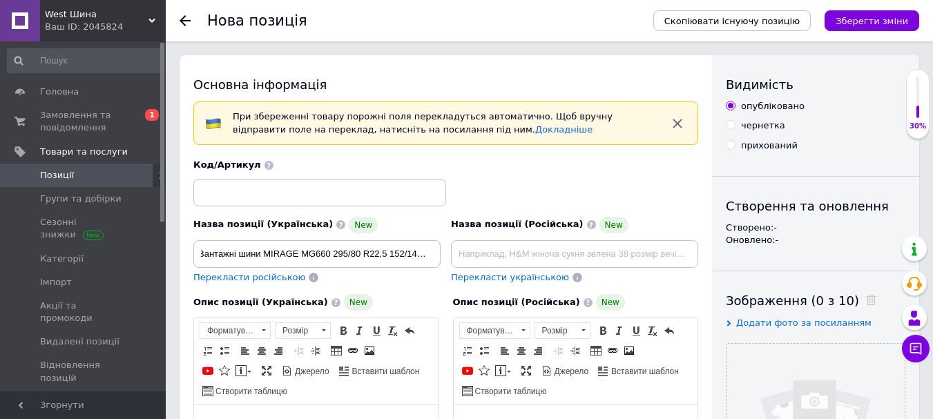
scroll to position [0, 0]
click at [413, 253] on input "Вантажні шини MIRAGE MG660 295/80 R22,5 152/149 M" at bounding box center [316, 254] width 247 height 28
paste input "([PERSON_NAME] вісь)"
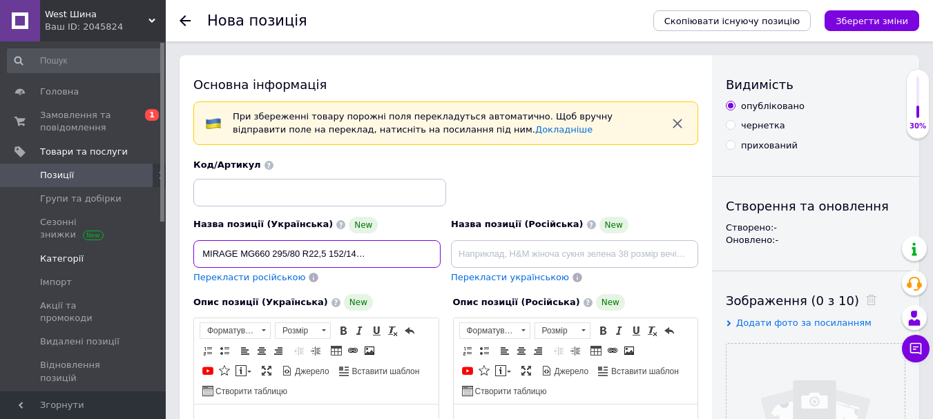
scroll to position [0, 0]
drag, startPoint x: 436, startPoint y: 254, endPoint x: 157, endPoint y: 247, distance: 279.1
type input "Вантажні шини MIRAGE MG660 295/80 R22,5 152/149 M ([PERSON_NAME] вісь)"
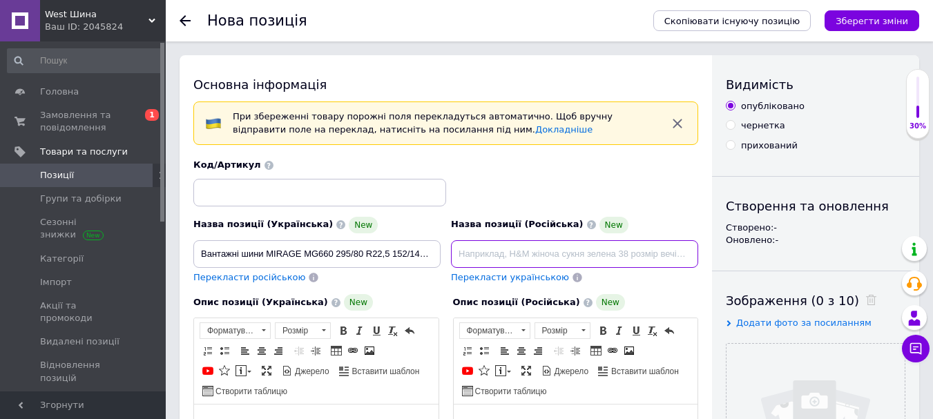
click at [476, 253] on input at bounding box center [574, 254] width 247 height 28
paste input "Вантажні шини MIRAGE MG660 295/80 R22,5 152/149 M ([PERSON_NAME] вісь)"
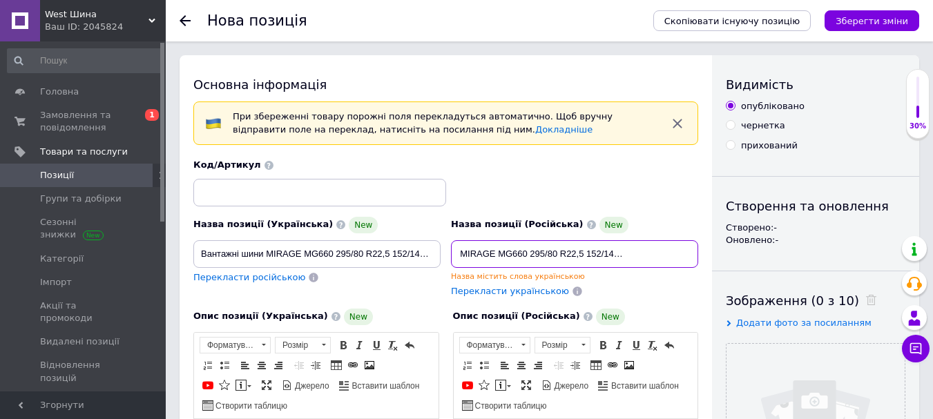
type input "Вантажні шини MIRAGE MG660 295/80 R22,5 152/149 M ([PERSON_NAME] вісь)"
